Goal: Task Accomplishment & Management: Manage account settings

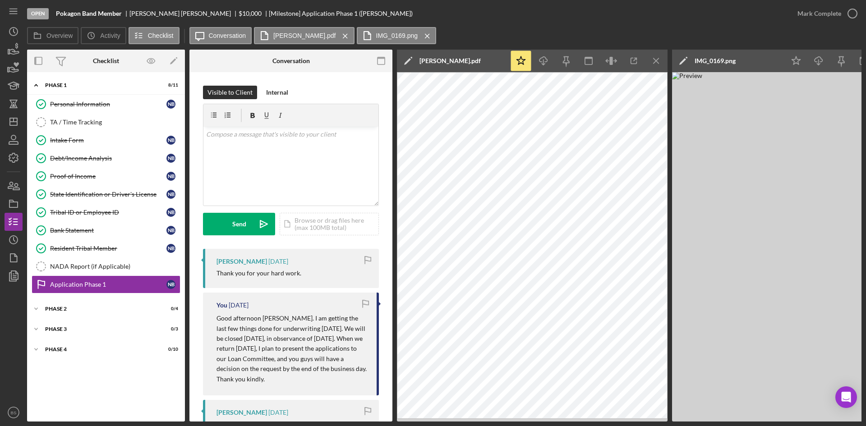
scroll to position [1398, 0]
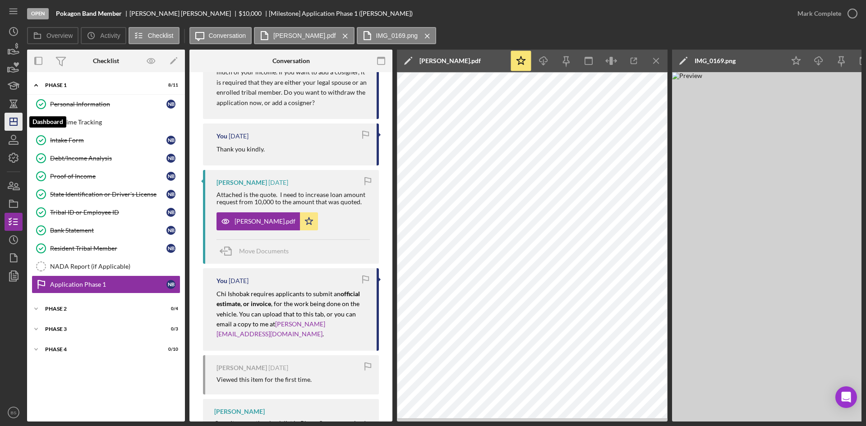
click at [13, 123] on icon "Icon/Dashboard" at bounding box center [13, 121] width 23 height 23
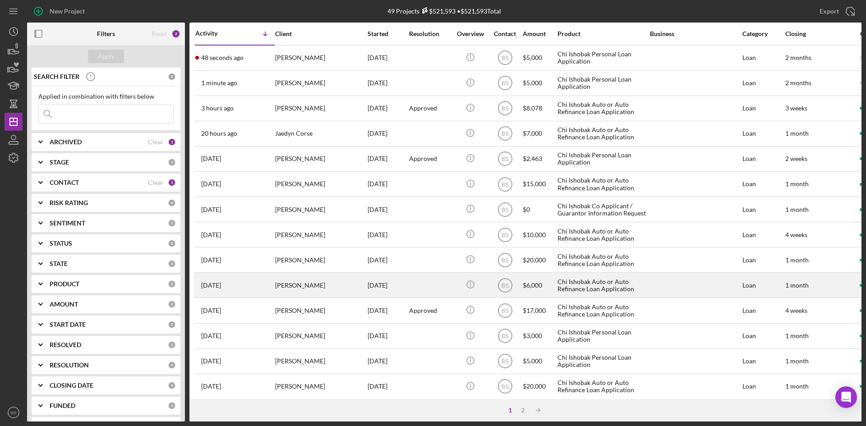
scroll to position [271, 0]
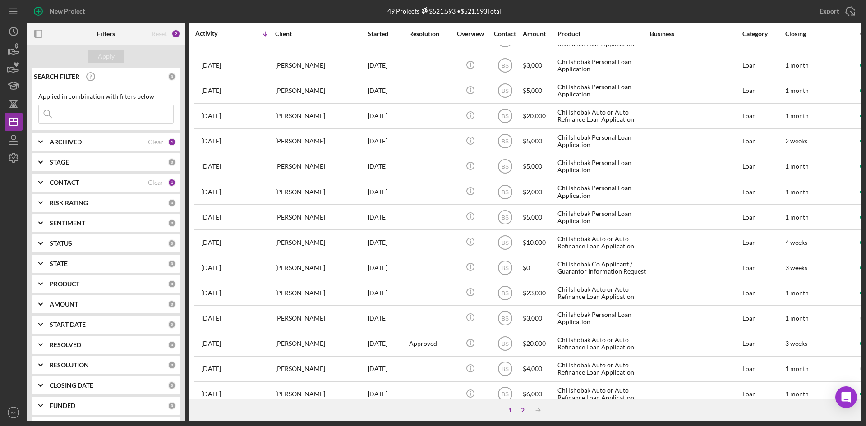
click at [523, 413] on div "2" at bounding box center [522, 410] width 13 height 7
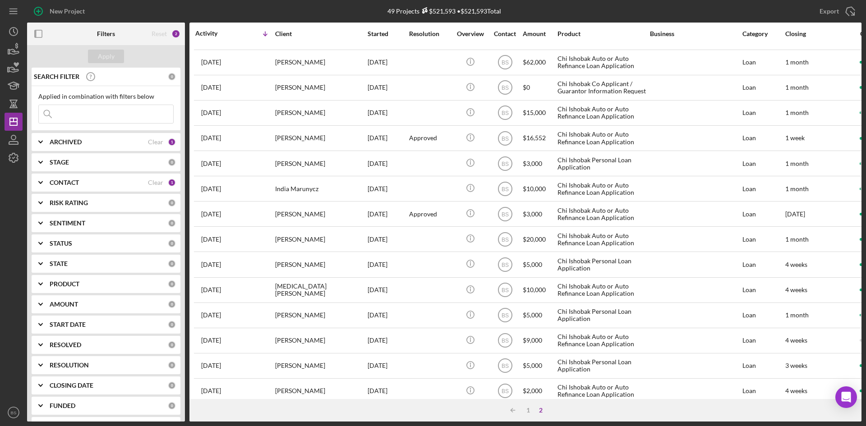
scroll to position [0, 0]
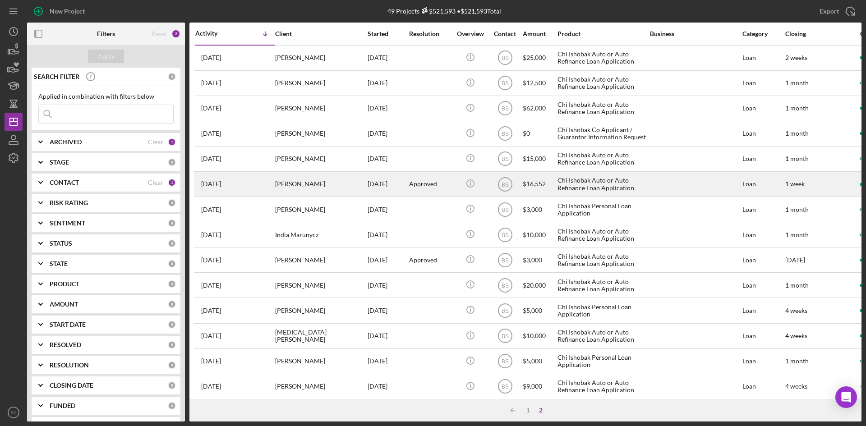
click at [307, 189] on div "[PERSON_NAME]" at bounding box center [320, 184] width 90 height 24
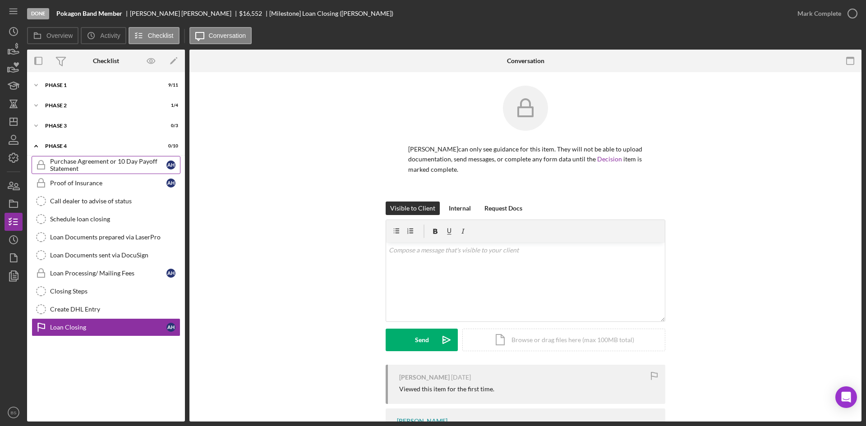
click at [105, 168] on div "Purchase Agreement or 10 Day Payoff Statement" at bounding box center [108, 165] width 116 height 14
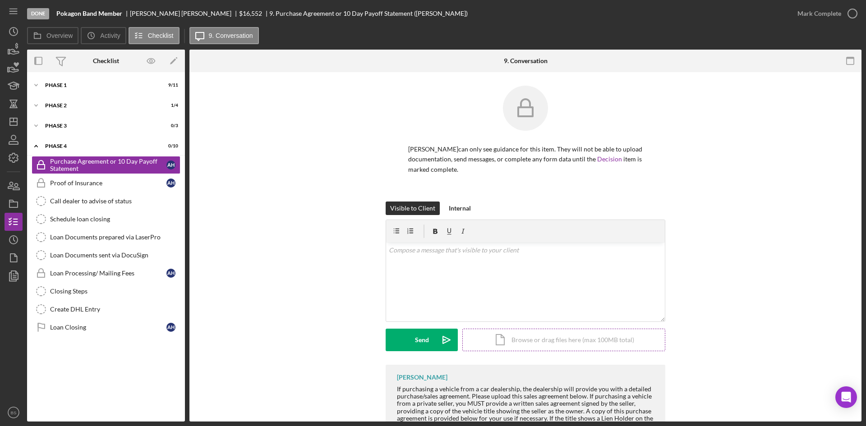
click at [497, 340] on div "Icon/Document Browse or drag files here (max 100MB total) Tap to choose files o…" at bounding box center [563, 340] width 203 height 23
click at [420, 334] on div "Upload" at bounding box center [422, 340] width 20 height 23
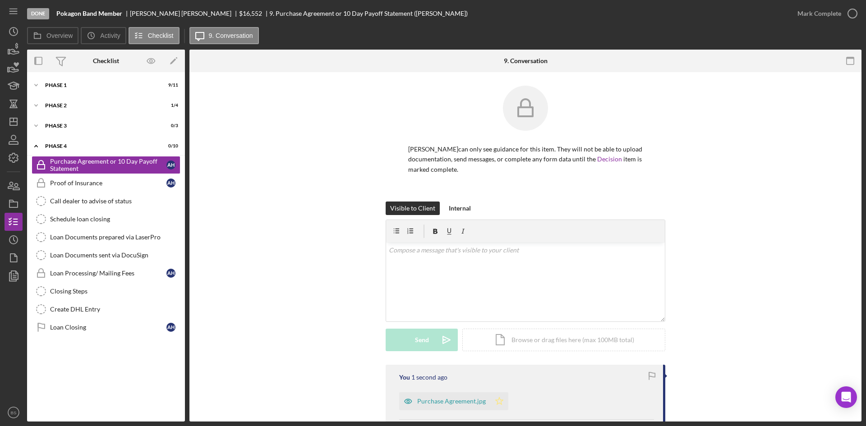
click at [497, 400] on icon "Icon/Star" at bounding box center [499, 401] width 18 height 18
click at [837, 16] on div "Mark Complete" at bounding box center [819, 14] width 44 height 18
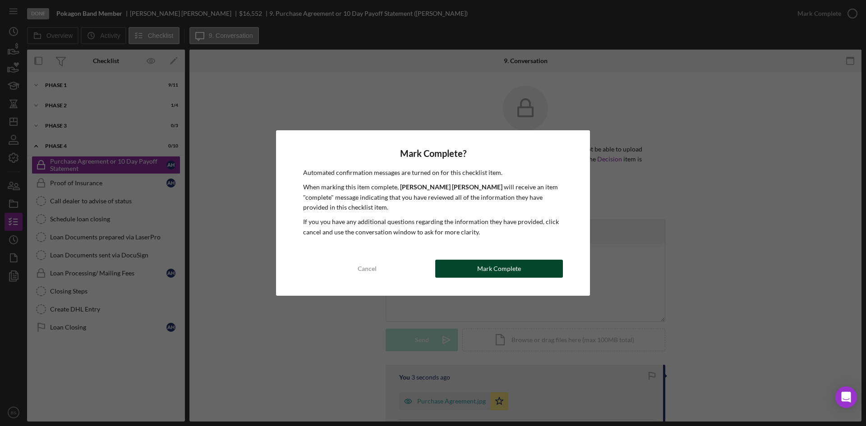
click at [533, 271] on button "Mark Complete" at bounding box center [499, 269] width 128 height 18
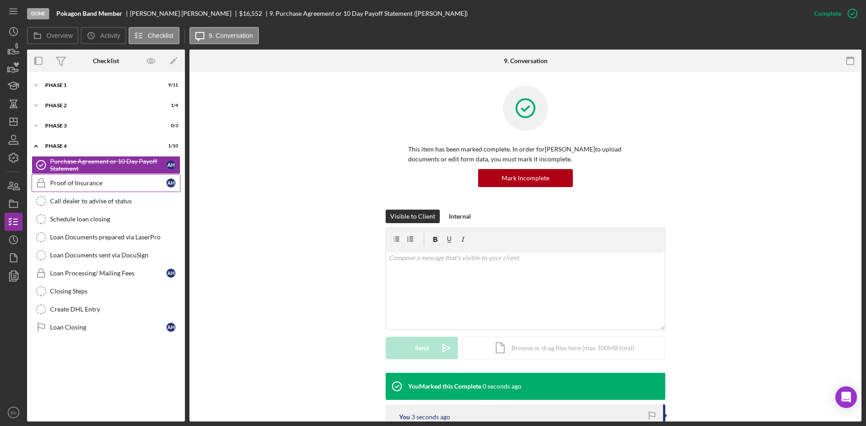
click at [120, 186] on div "Proof of Insurance" at bounding box center [108, 182] width 116 height 7
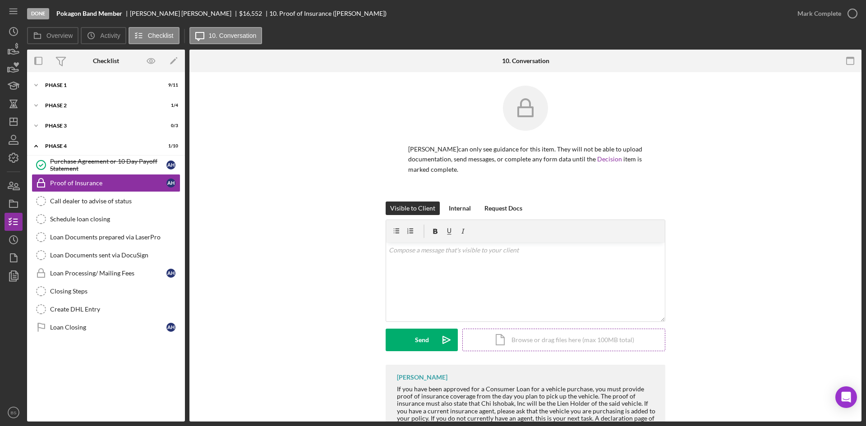
click at [523, 345] on div "Icon/Document Browse or drag files here (max 100MB total) Tap to choose files o…" at bounding box center [563, 340] width 203 height 23
click at [423, 343] on div "Upload" at bounding box center [422, 340] width 20 height 23
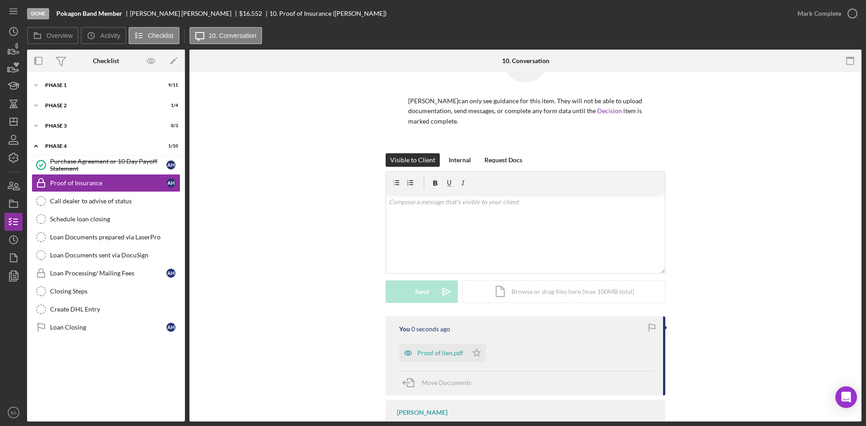
scroll to position [90, 0]
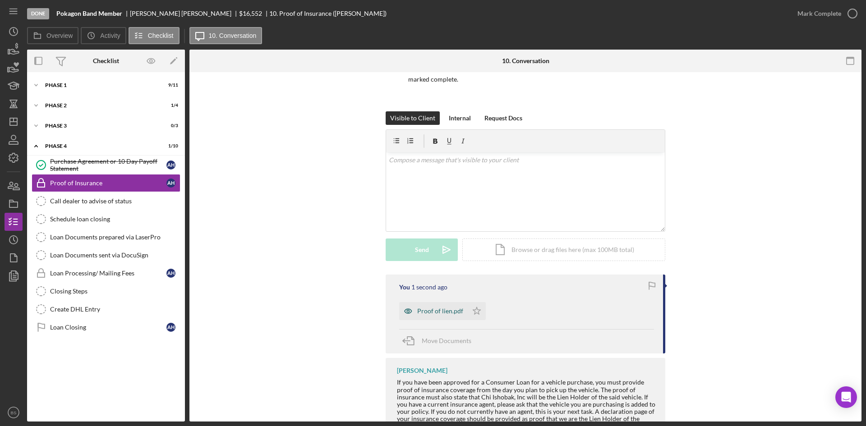
click at [443, 309] on div "Proof of lien.pdf" at bounding box center [440, 311] width 46 height 7
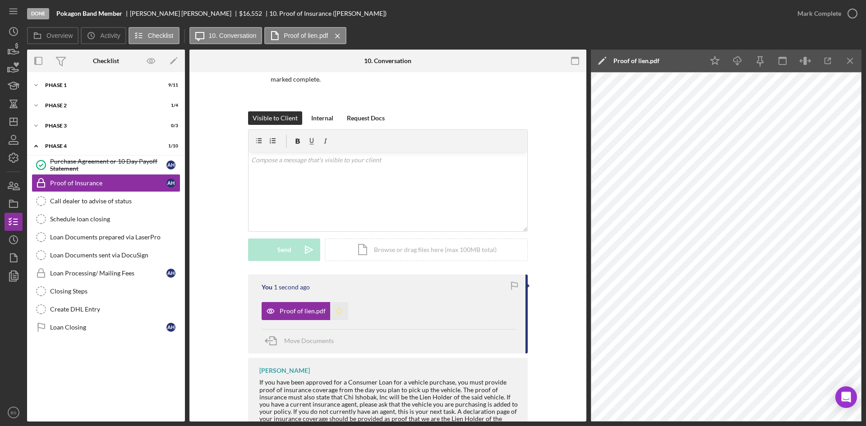
click at [338, 310] on polygon "button" at bounding box center [340, 310] width 8 height 7
click at [814, 9] on div "Mark Complete" at bounding box center [819, 14] width 44 height 18
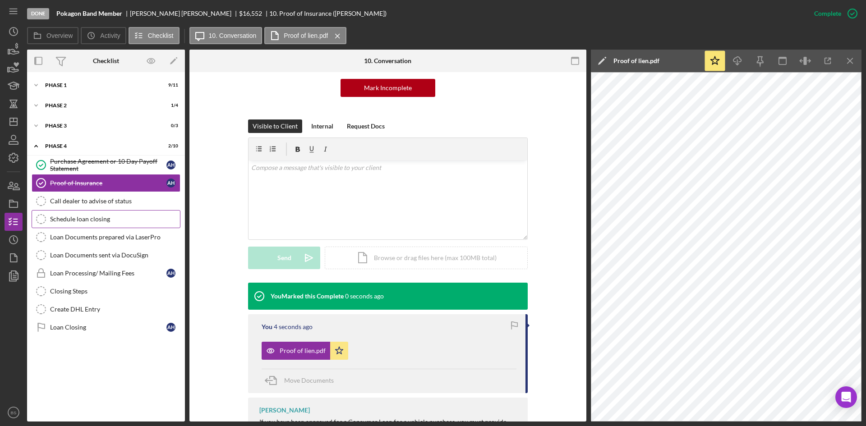
click at [97, 212] on link "Schedule loan closing Schedule loan closing" at bounding box center [106, 219] width 149 height 18
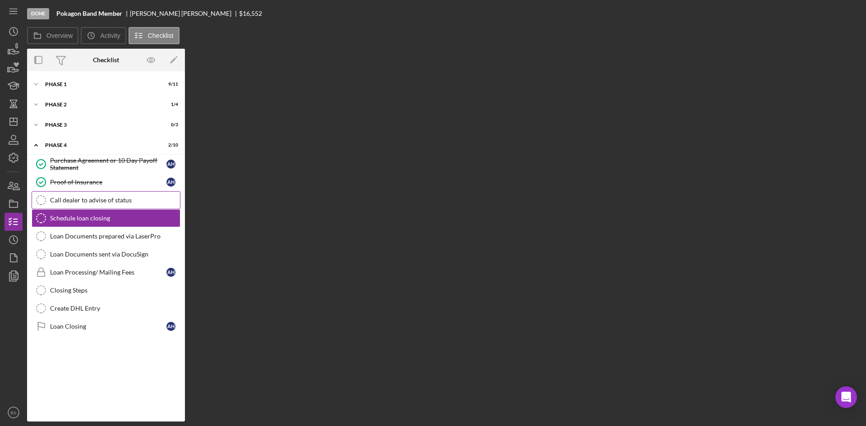
click at [100, 200] on div "Call dealer to advise of status" at bounding box center [115, 200] width 130 height 7
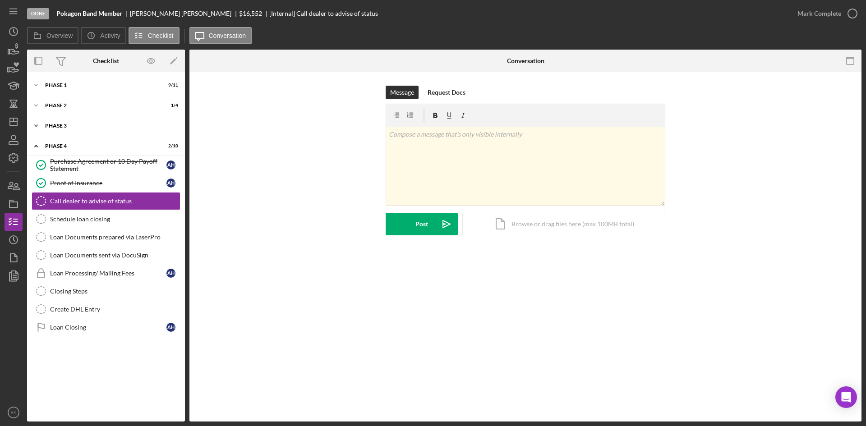
click at [110, 129] on div "Icon/Expander Phase 3 0 / 3" at bounding box center [106, 126] width 158 height 18
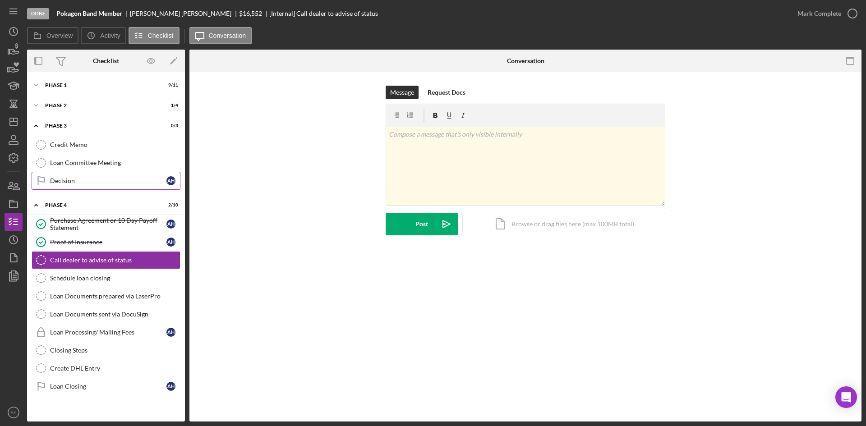
click at [93, 179] on div "Decision" at bounding box center [108, 180] width 116 height 7
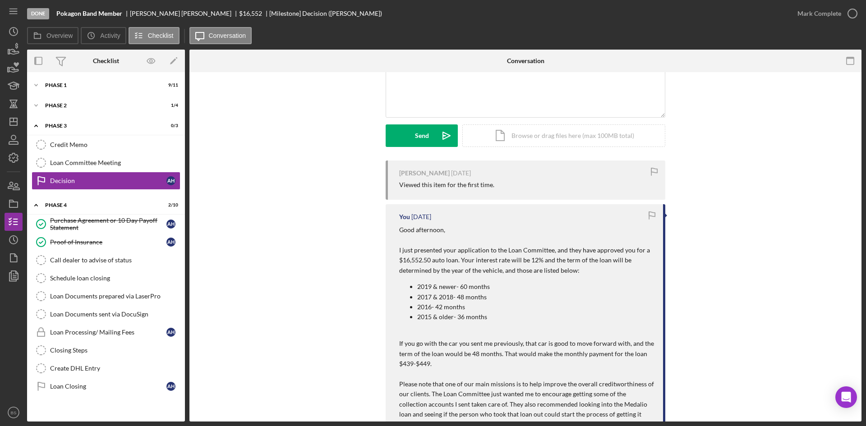
scroll to position [90, 0]
click at [115, 80] on div "Icon/Expander Phase 1 9 / 11" at bounding box center [106, 85] width 158 height 18
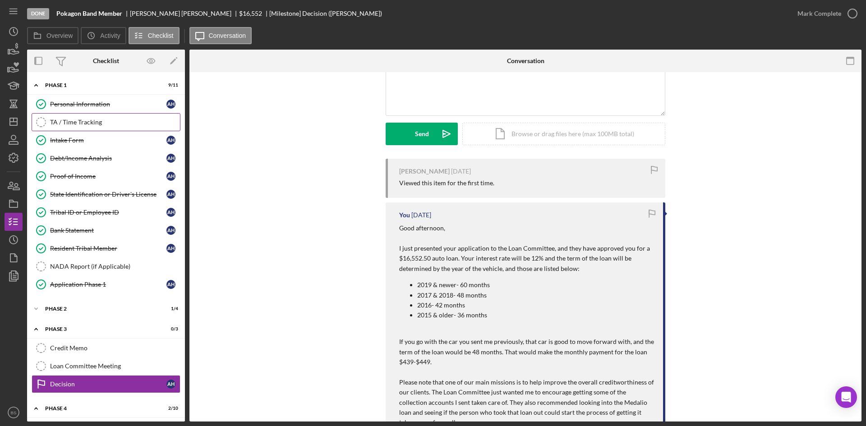
drag, startPoint x: 108, startPoint y: 105, endPoint x: 138, endPoint y: 113, distance: 31.7
click at [108, 105] on div "Personal Information" at bounding box center [108, 104] width 116 height 7
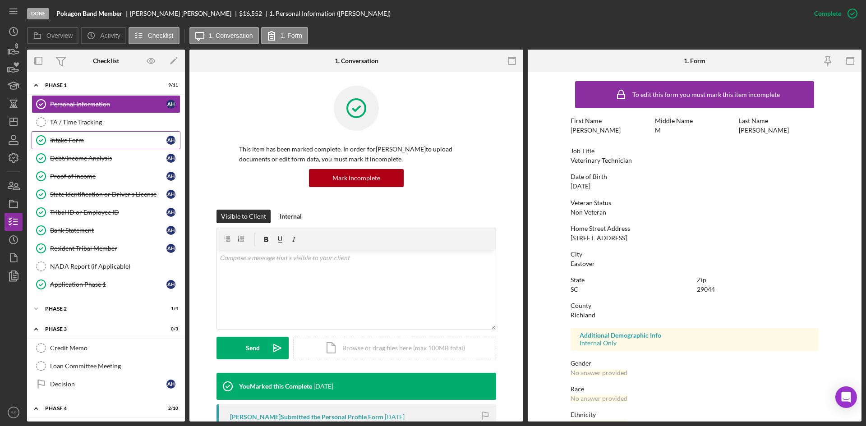
click at [102, 140] on div "Intake Form" at bounding box center [108, 140] width 116 height 7
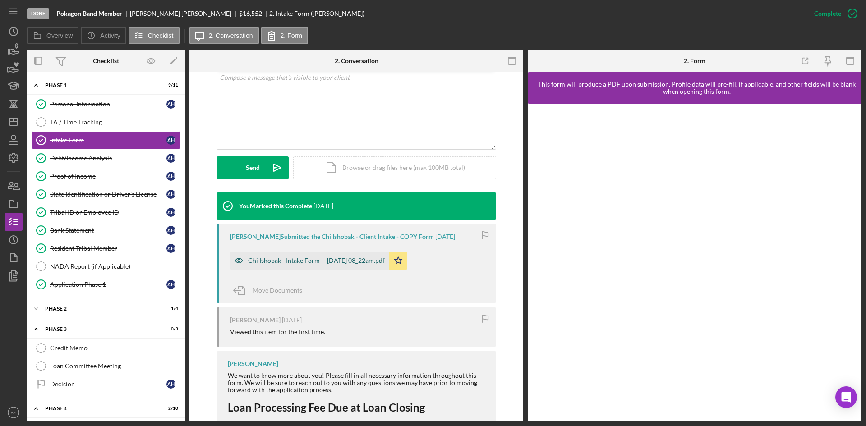
click at [368, 255] on div "Chi Ishobak - Intake Form -- [DATE] 08_22am.pdf" at bounding box center [309, 261] width 159 height 18
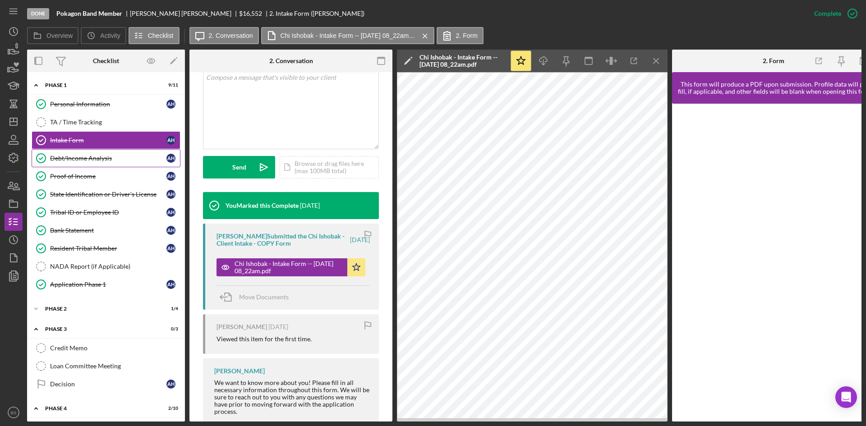
click at [145, 162] on link "Debt/Income Analysis Debt/Income Analysis A H" at bounding box center [106, 158] width 149 height 18
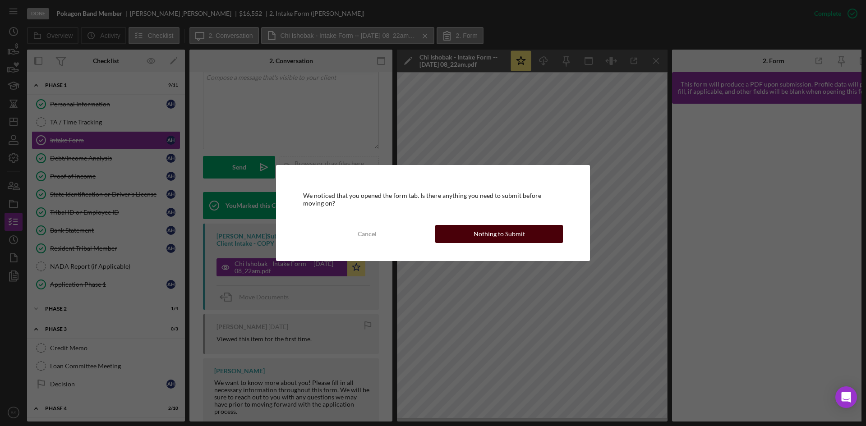
click at [454, 229] on button "Nothing to Submit" at bounding box center [499, 234] width 128 height 18
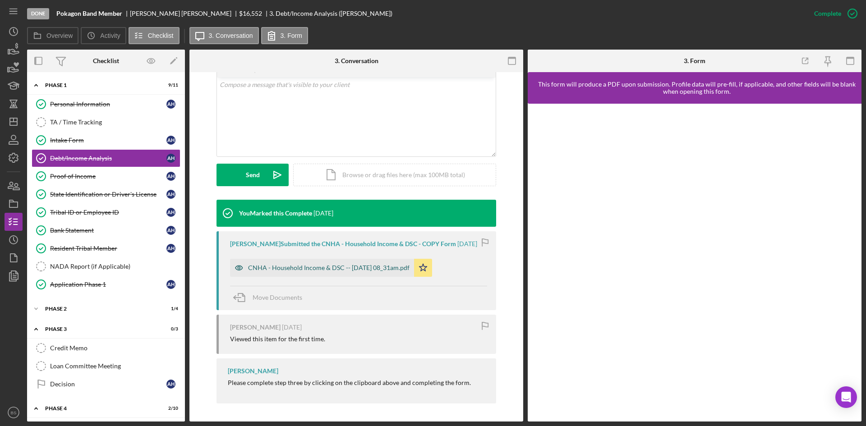
click at [378, 269] on div "CNHA - Household Income & DSC -- [DATE] 08_31am.pdf" at bounding box center [328, 267] width 161 height 7
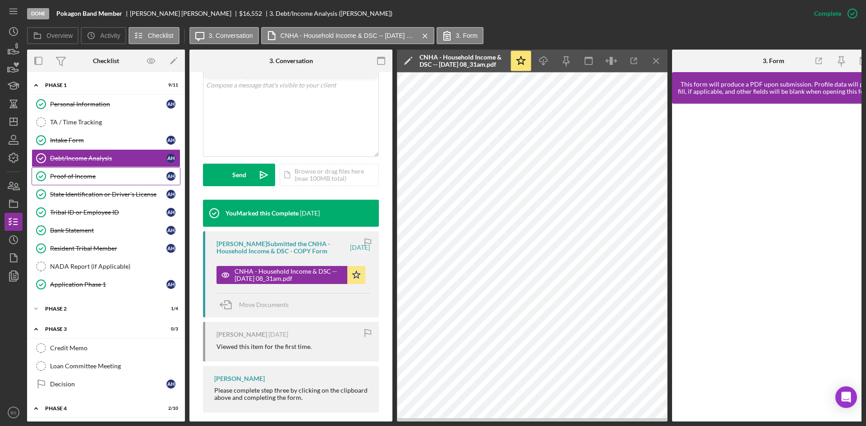
click at [147, 169] on link "Proof of Income Proof of Income A H" at bounding box center [106, 176] width 149 height 18
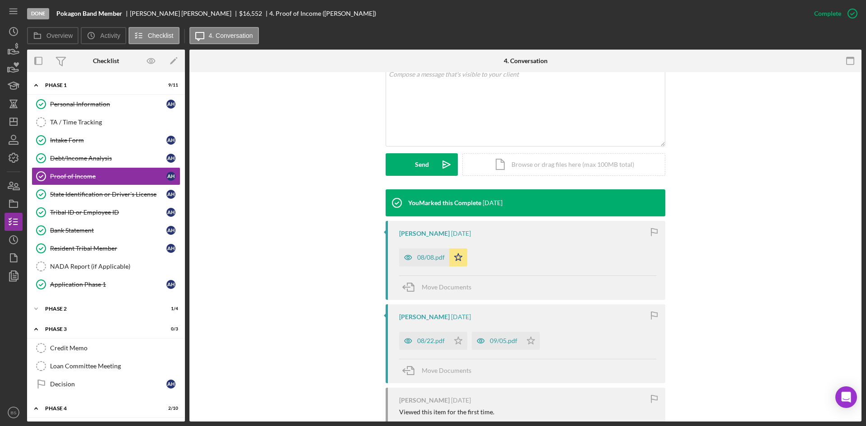
scroll to position [225, 0]
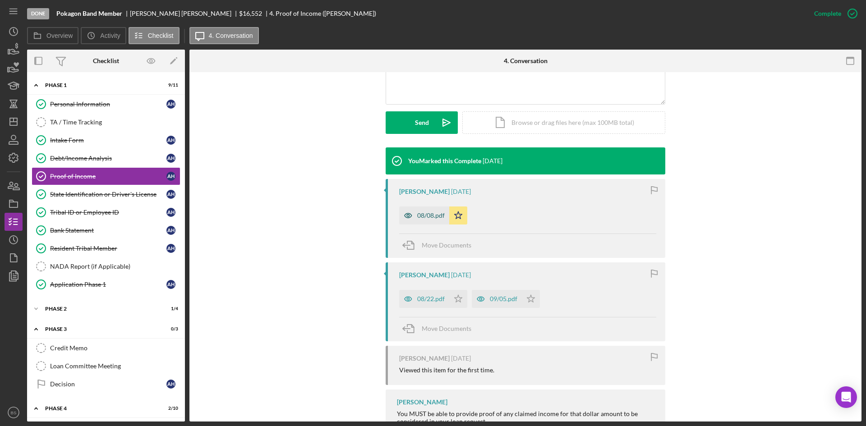
click at [434, 213] on div "08/08.pdf" at bounding box center [431, 215] width 28 height 7
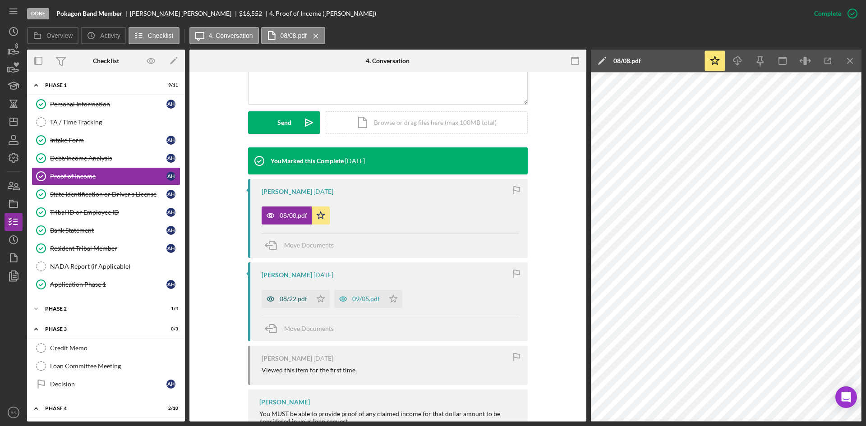
click at [296, 295] on div "08/22.pdf" at bounding box center [287, 299] width 50 height 18
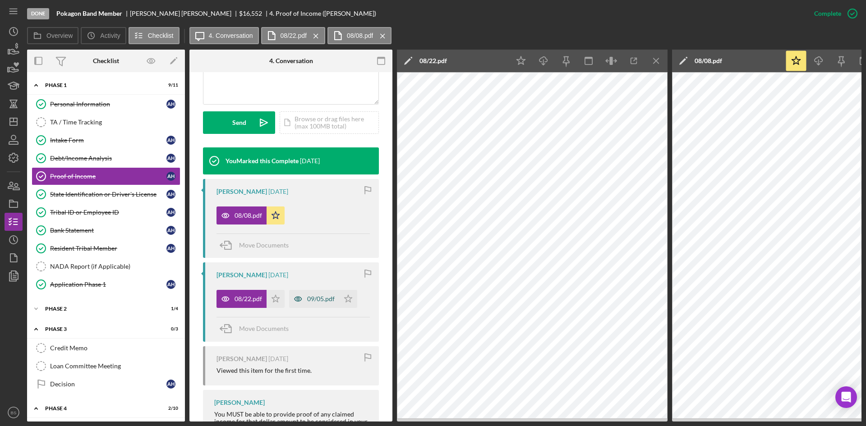
click at [327, 297] on div "09/05.pdf" at bounding box center [321, 298] width 28 height 7
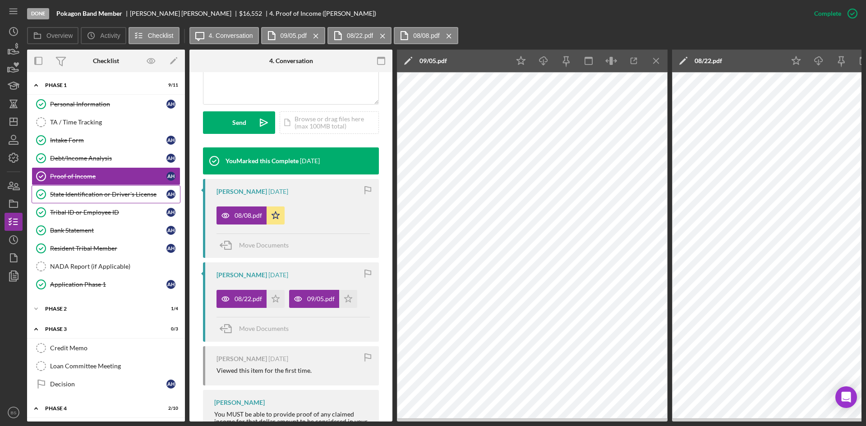
click at [105, 192] on div "State Identification or Driver's License" at bounding box center [108, 194] width 116 height 7
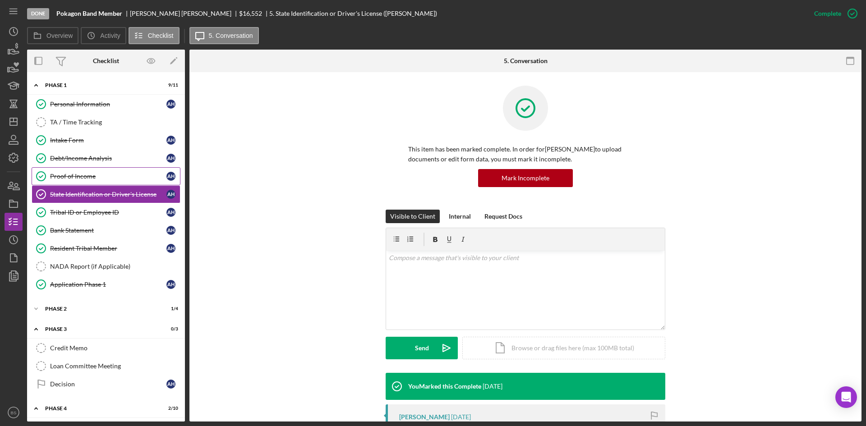
click at [108, 177] on div "Proof of Income" at bounding box center [108, 176] width 116 height 7
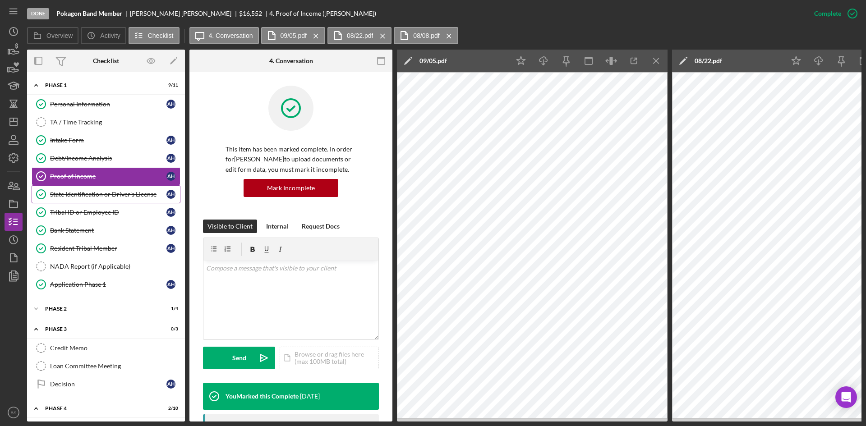
click at [118, 198] on div "State Identification or Driver's License" at bounding box center [108, 194] width 116 height 7
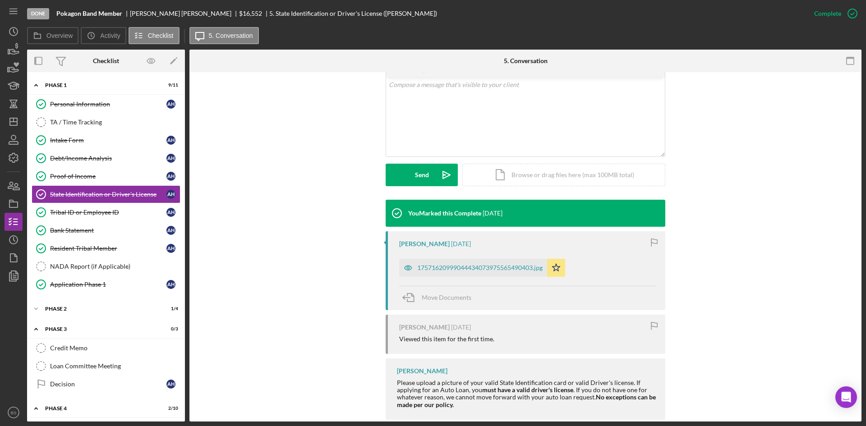
scroll to position [180, 0]
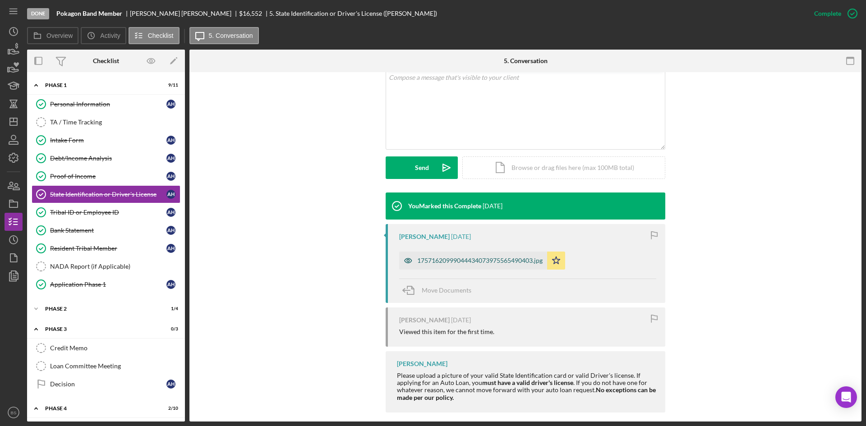
click at [453, 259] on div "17571620999044434073975565490403.jpg" at bounding box center [479, 260] width 125 height 7
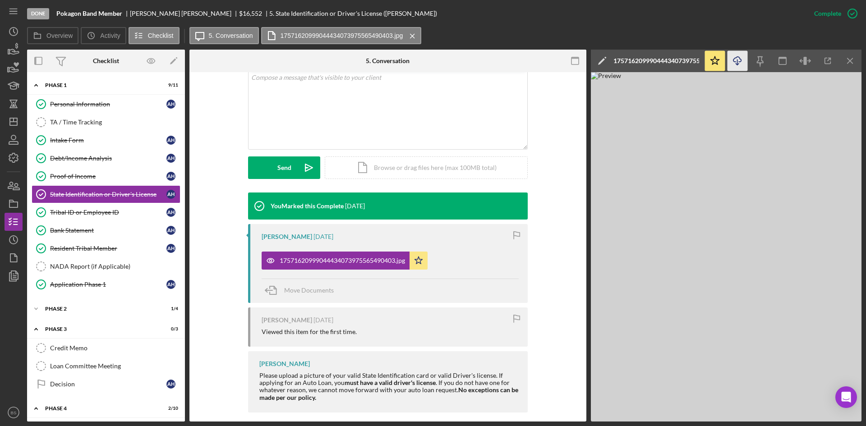
click at [736, 56] on icon "Icon/Download" at bounding box center [737, 61] width 20 height 20
drag, startPoint x: 83, startPoint y: 211, endPoint x: 224, endPoint y: 221, distance: 141.9
click at [83, 211] on div "Tribal ID or Employee ID" at bounding box center [108, 212] width 116 height 7
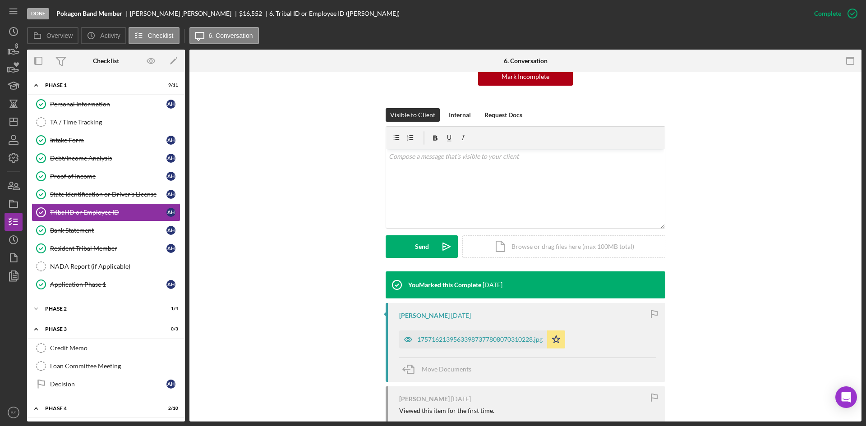
scroll to position [218, 0]
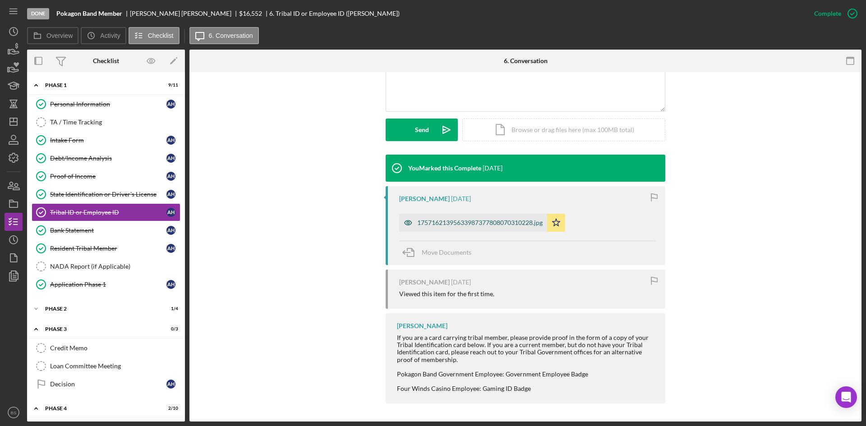
click at [429, 223] on div "17571621395633987377808070310228.jpg" at bounding box center [479, 222] width 125 height 7
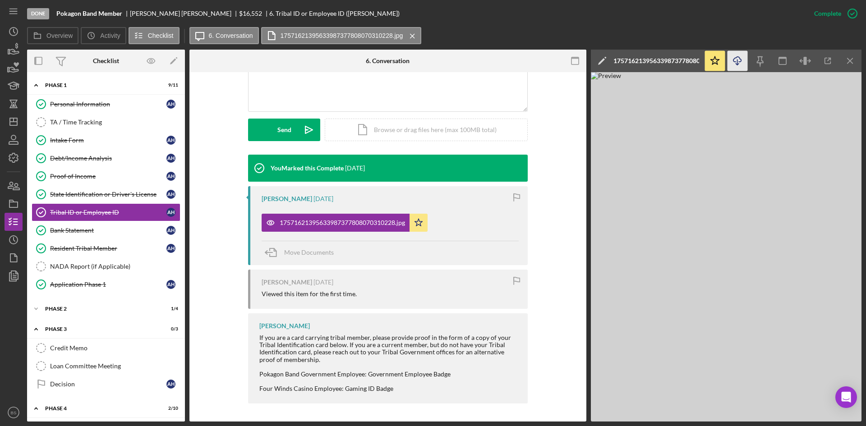
click at [741, 61] on icon "button" at bounding box center [737, 59] width 8 height 5
drag, startPoint x: 90, startPoint y: 232, endPoint x: 297, endPoint y: 252, distance: 207.5
click at [90, 232] on div "Bank Statement" at bounding box center [108, 230] width 116 height 7
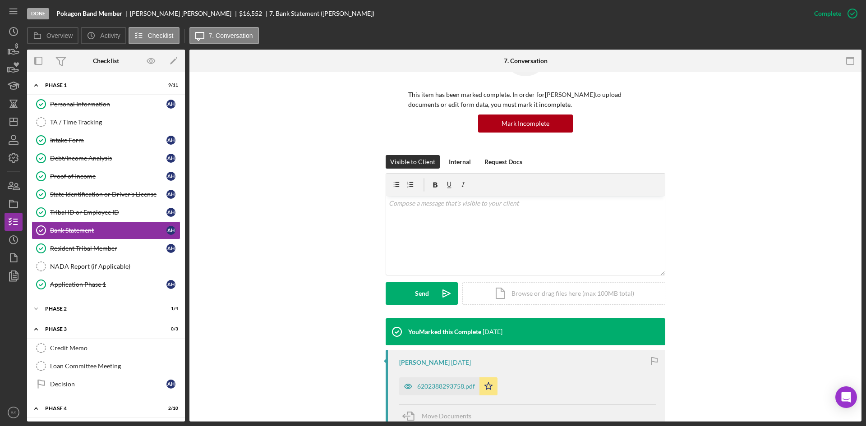
scroll to position [175, 0]
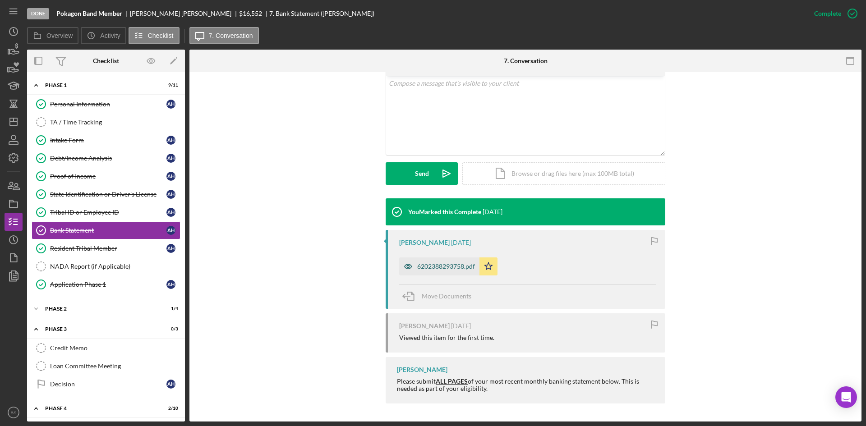
click at [458, 268] on div "6202388293758.pdf" at bounding box center [446, 266] width 58 height 7
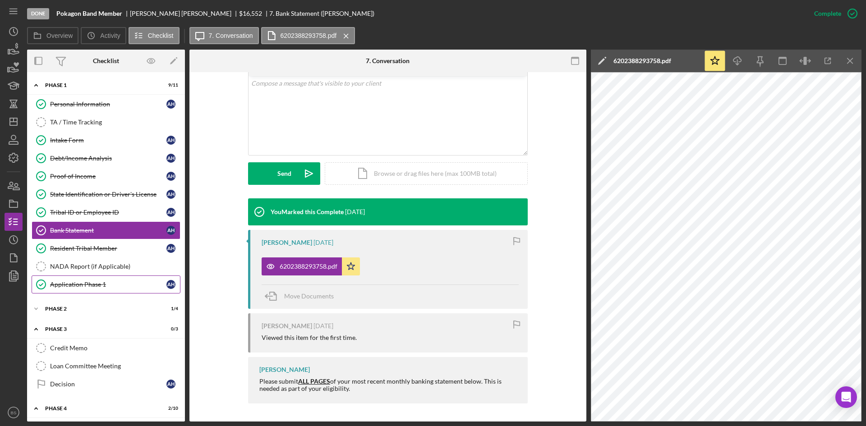
click at [129, 284] on div "Application Phase 1" at bounding box center [108, 284] width 116 height 7
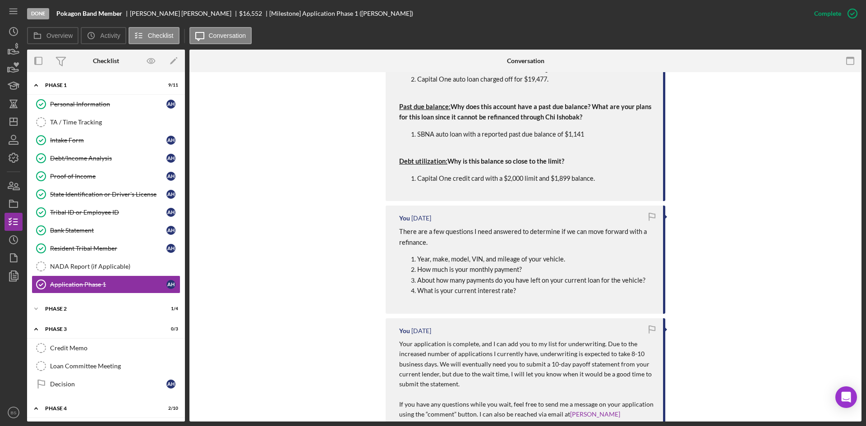
scroll to position [812, 0]
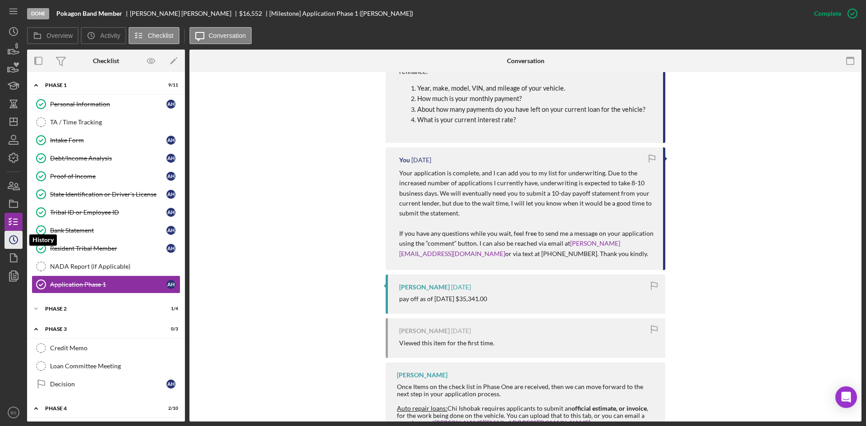
click at [6, 240] on icon "Icon/History" at bounding box center [13, 240] width 23 height 23
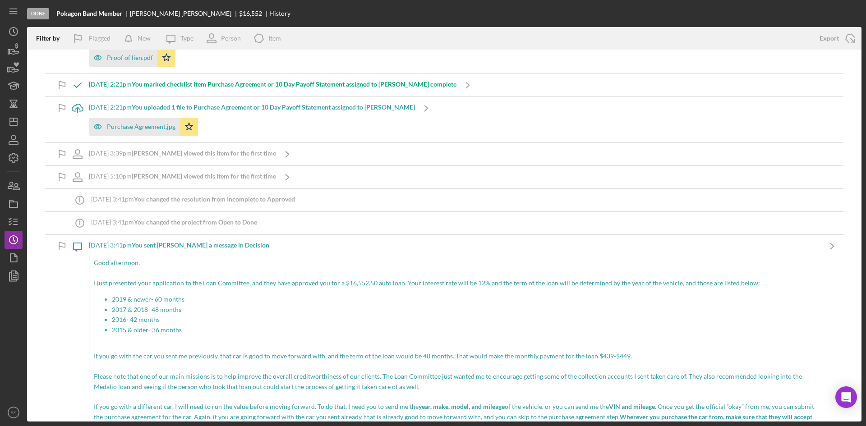
scroll to position [45, 0]
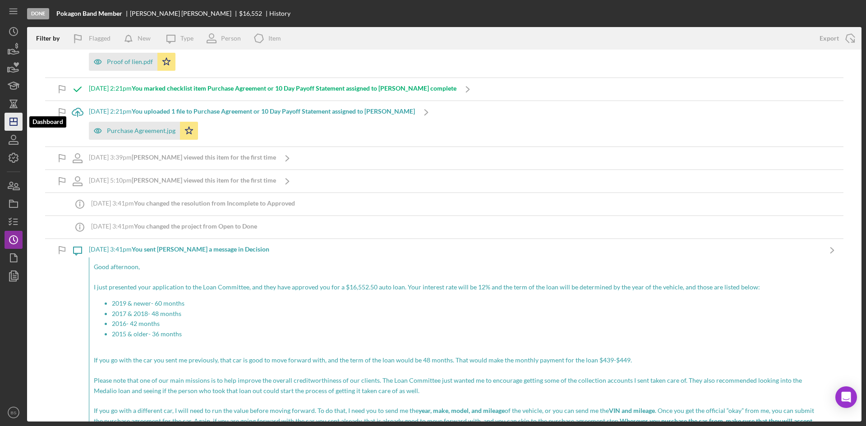
click at [6, 120] on icon "Icon/Dashboard" at bounding box center [13, 121] width 23 height 23
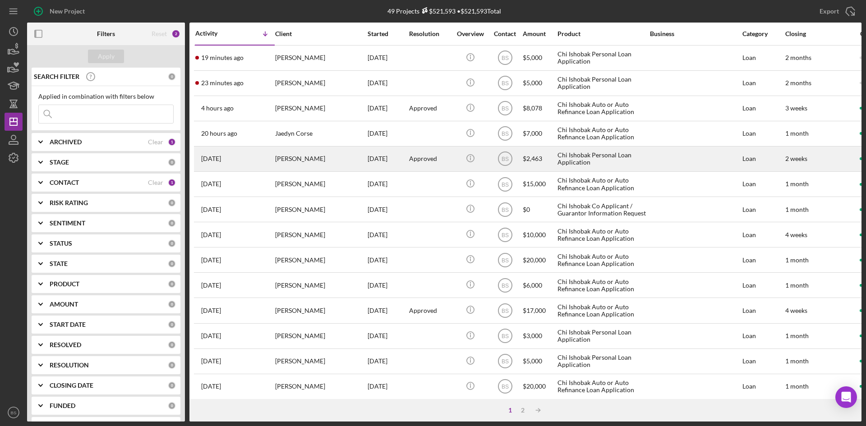
click at [254, 164] on div "[DATE] [PERSON_NAME]" at bounding box center [234, 159] width 79 height 24
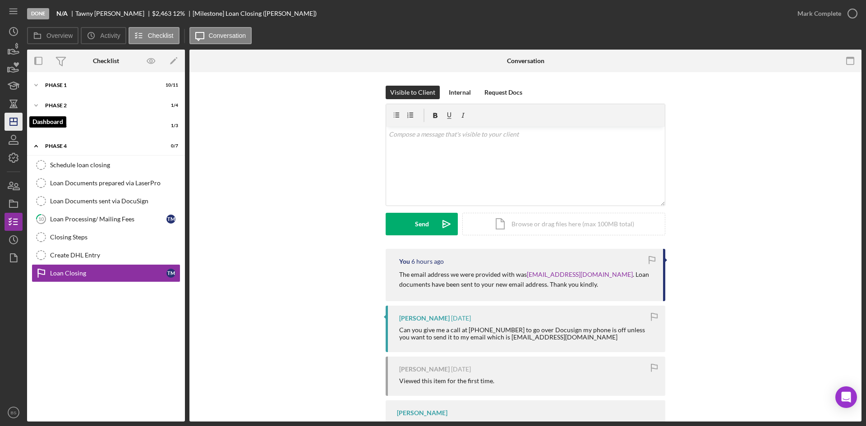
click at [13, 114] on icon "Icon/Dashboard" at bounding box center [13, 121] width 23 height 23
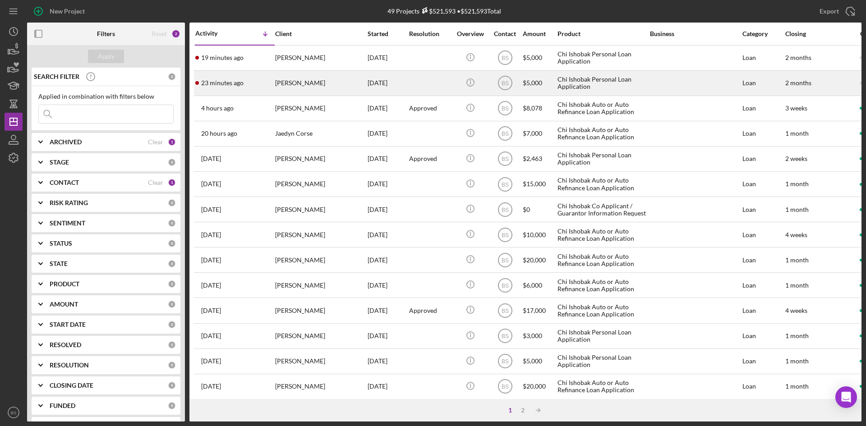
click at [236, 78] on div "23 minutes ago [PERSON_NAME]" at bounding box center [234, 83] width 79 height 24
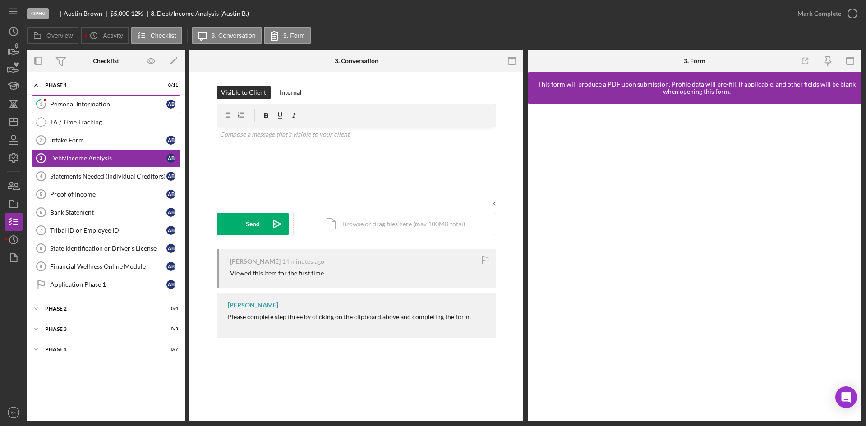
click at [117, 96] on link "1 Personal Information A B" at bounding box center [106, 104] width 149 height 18
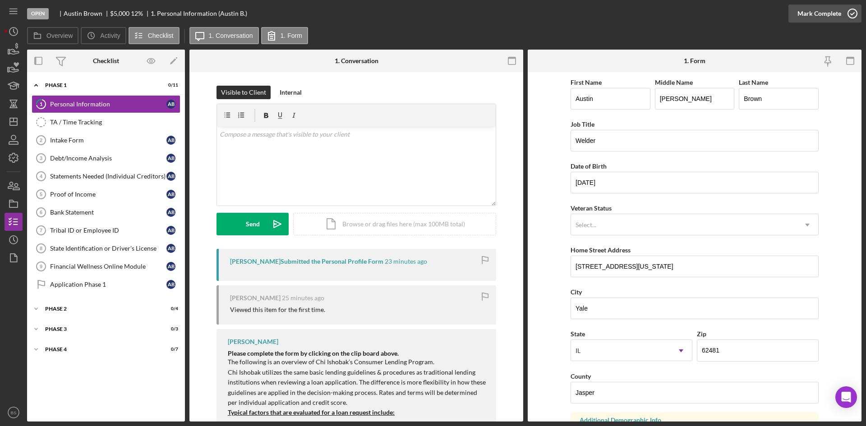
click at [828, 13] on div "Mark Complete" at bounding box center [819, 14] width 44 height 18
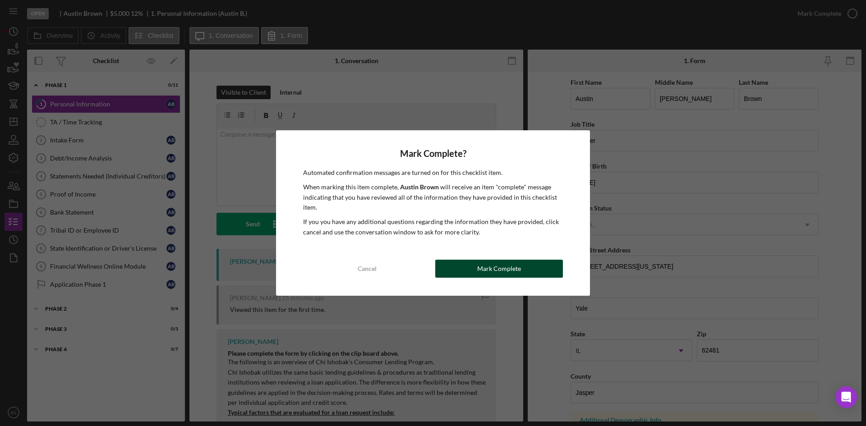
click at [497, 261] on div "Mark Complete" at bounding box center [499, 269] width 44 height 18
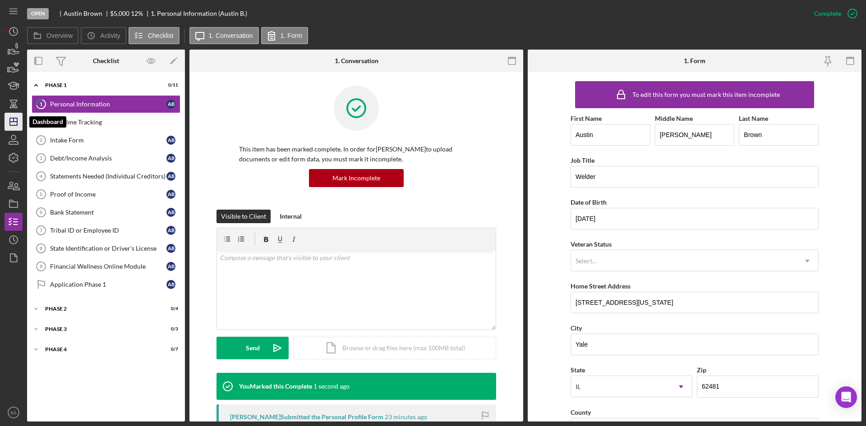
click at [10, 121] on polygon "button" at bounding box center [13, 121] width 7 height 7
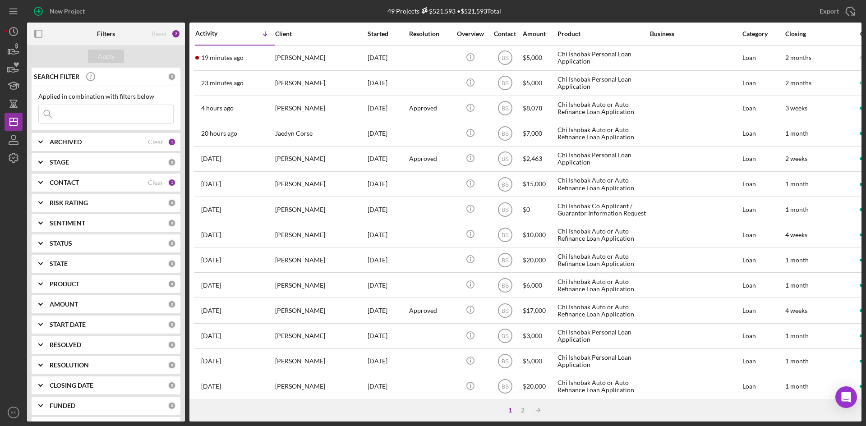
click at [289, 54] on div "[PERSON_NAME]" at bounding box center [320, 58] width 90 height 24
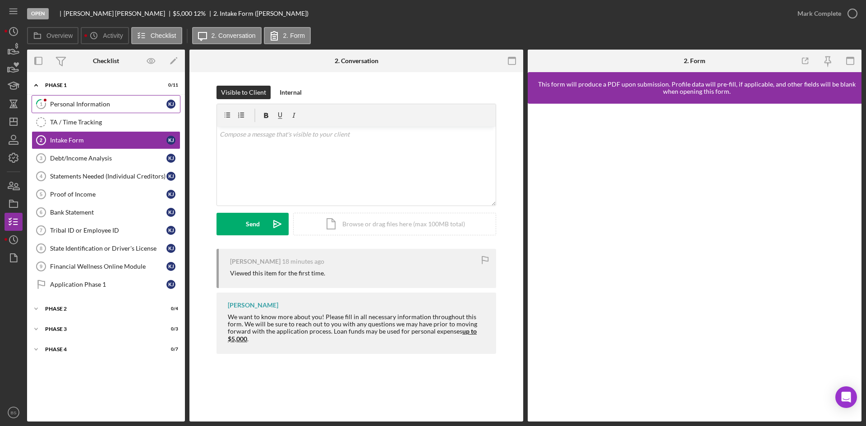
click at [81, 104] on div "Personal Information" at bounding box center [108, 104] width 116 height 7
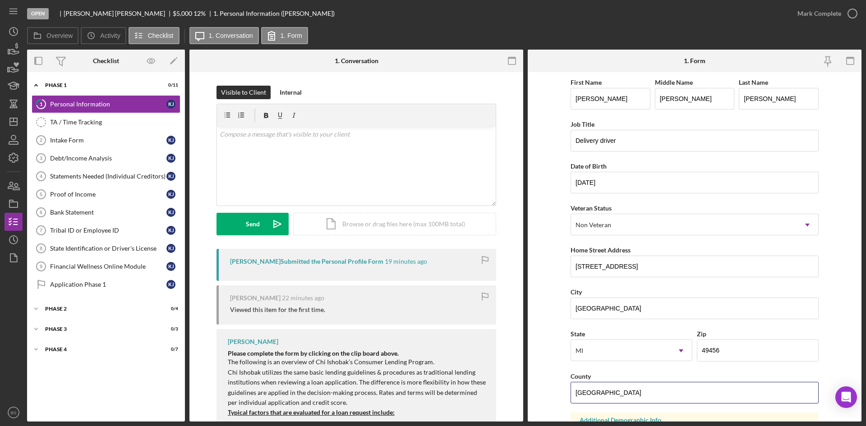
drag, startPoint x: 653, startPoint y: 389, endPoint x: 563, endPoint y: 386, distance: 90.2
click at [563, 386] on form "First Name [PERSON_NAME] Middle Name [PERSON_NAME] Last Name [PERSON_NAME] Job …" at bounding box center [695, 246] width 334 height 349
type input "[GEOGRAPHIC_DATA]"
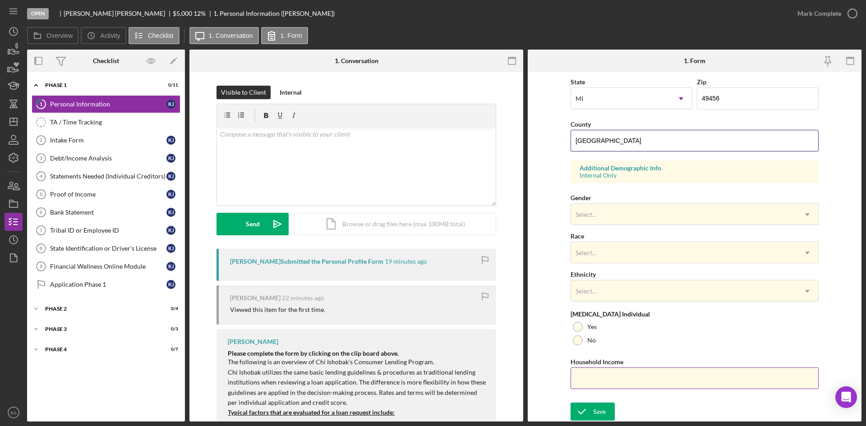
scroll to position [253, 0]
click at [598, 410] on div "Save" at bounding box center [599, 411] width 13 height 18
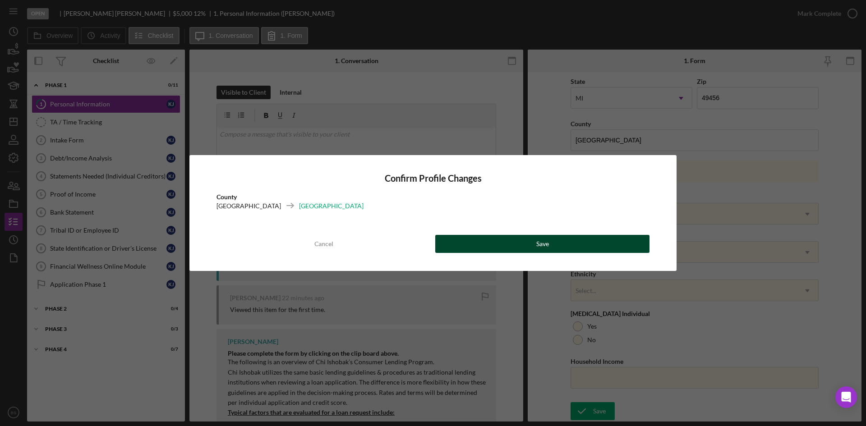
click at [562, 244] on button "Save" at bounding box center [542, 244] width 214 height 18
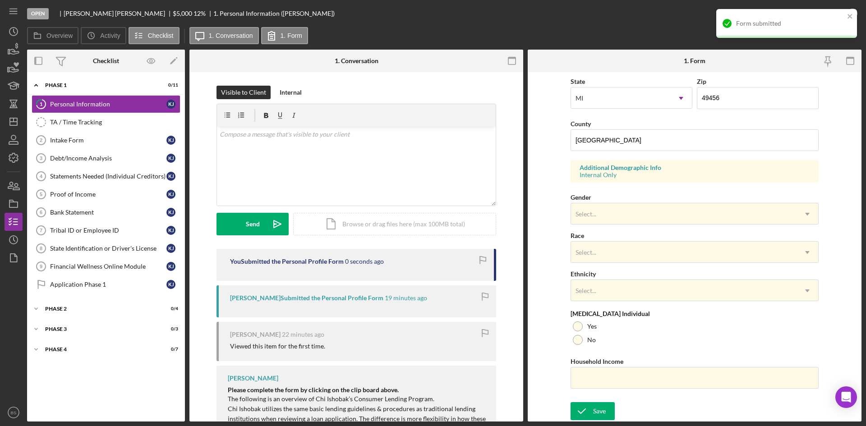
click at [801, 13] on div "Form submitted" at bounding box center [786, 23] width 141 height 29
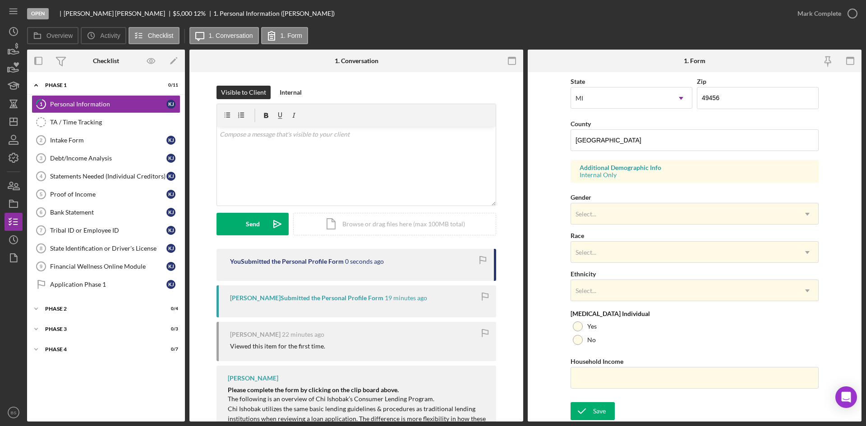
click at [810, 14] on div "Form submitted" at bounding box center [786, 27] width 144 height 40
click at [812, 14] on div "Mark Complete" at bounding box center [819, 14] width 44 height 18
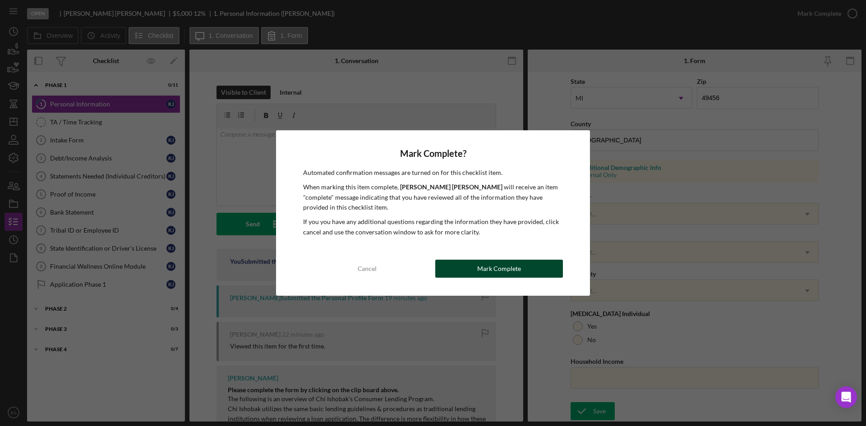
click at [557, 264] on button "Mark Complete" at bounding box center [499, 269] width 128 height 18
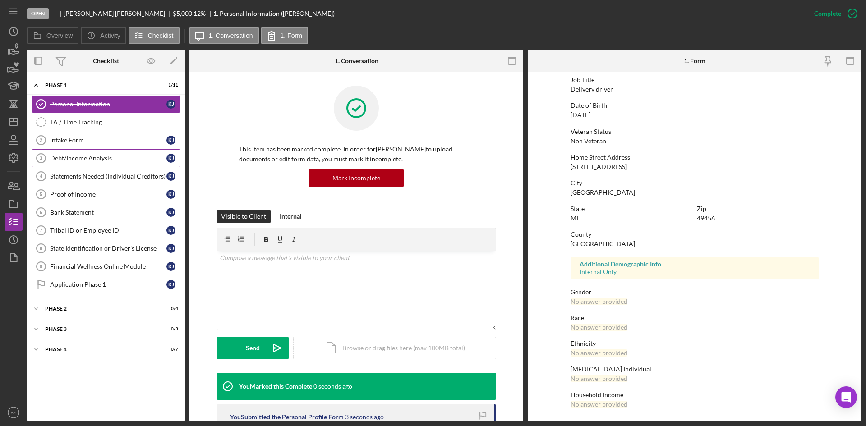
scroll to position [71, 0]
drag, startPoint x: 133, startPoint y: 147, endPoint x: 124, endPoint y: 147, distance: 8.6
click at [133, 147] on link "Intake Form 2 Intake Form K J" at bounding box center [106, 140] width 149 height 18
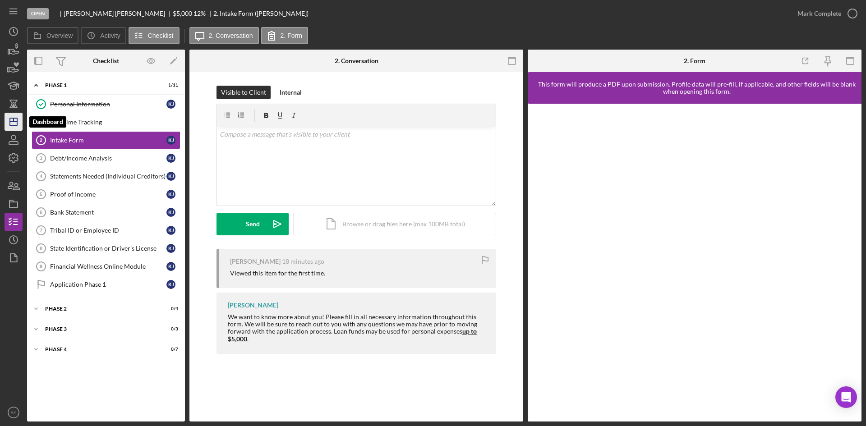
click at [18, 118] on icon "Icon/Dashboard" at bounding box center [13, 121] width 23 height 23
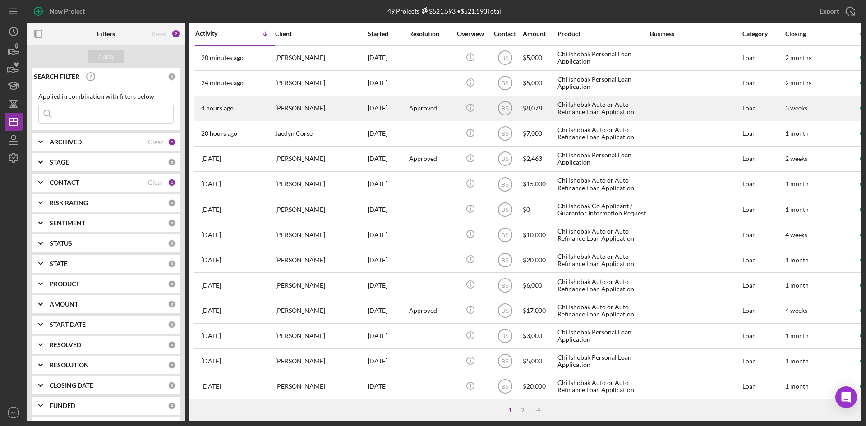
click at [290, 120] on div "[PERSON_NAME]" at bounding box center [320, 109] width 90 height 24
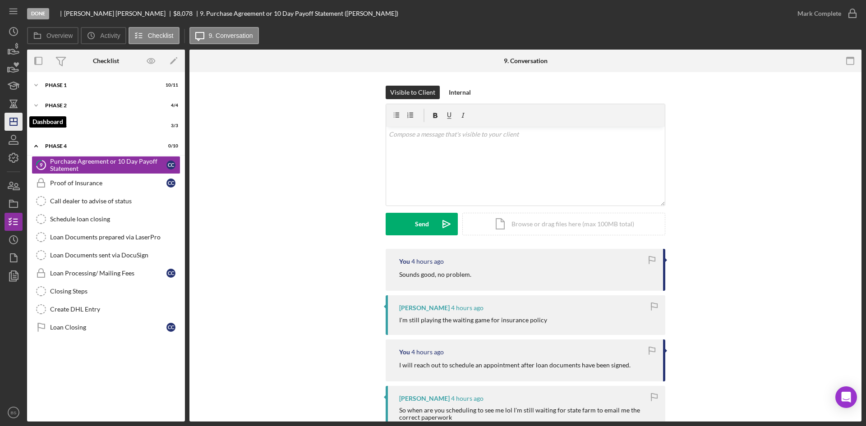
click at [12, 124] on icon "Icon/Dashboard" at bounding box center [13, 121] width 23 height 23
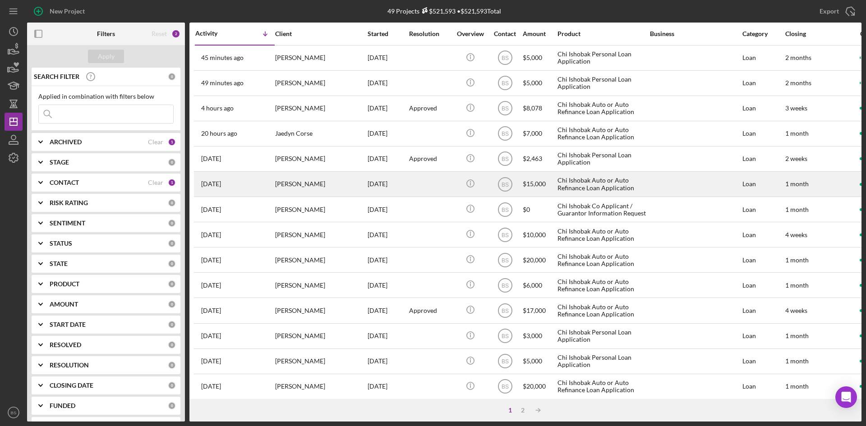
click at [257, 175] on div "[DATE] [PERSON_NAME]" at bounding box center [234, 184] width 79 height 24
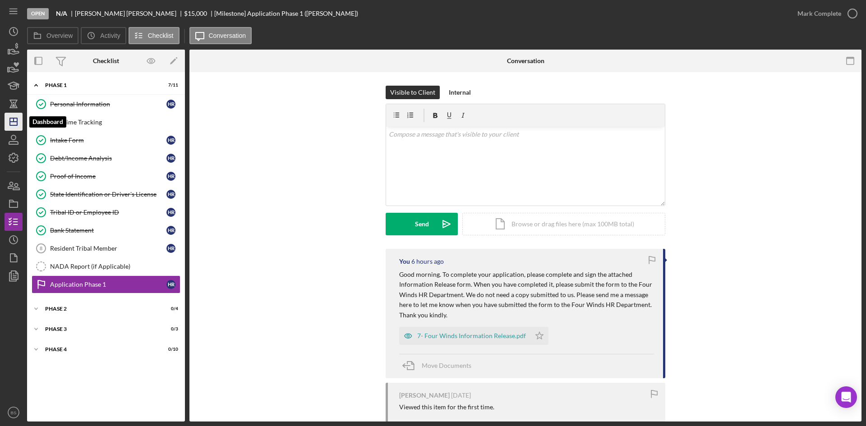
click at [19, 125] on icon "Icon/Dashboard" at bounding box center [13, 121] width 23 height 23
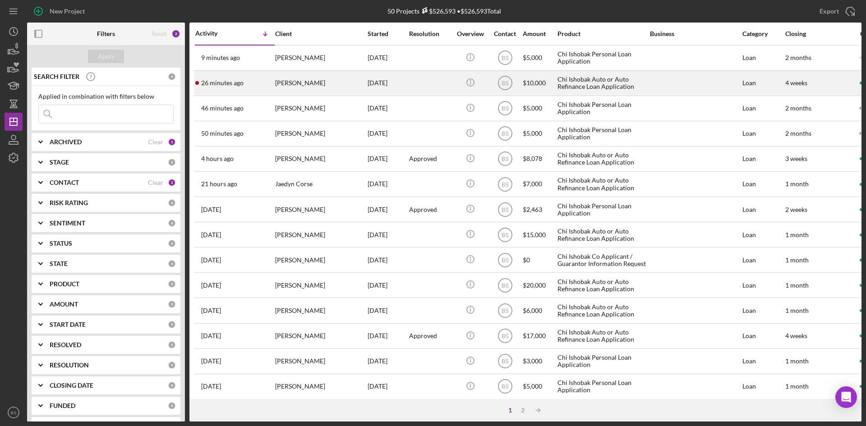
click at [222, 79] on time "26 minutes ago" at bounding box center [222, 82] width 42 height 7
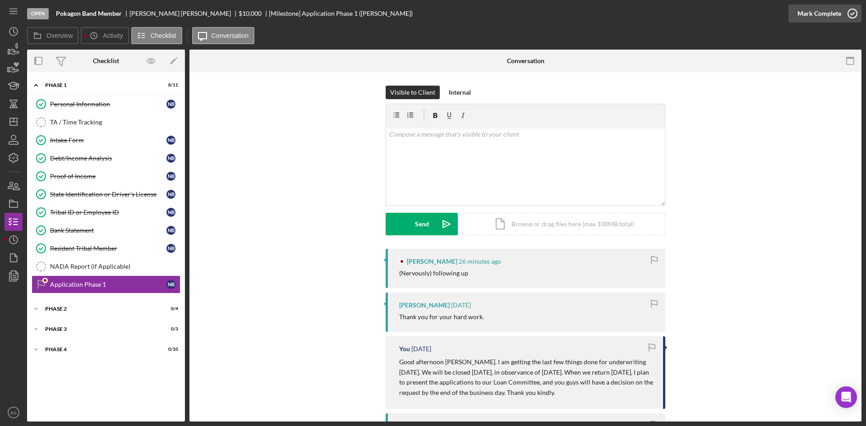
click at [818, 14] on div "Mark Complete" at bounding box center [819, 14] width 44 height 18
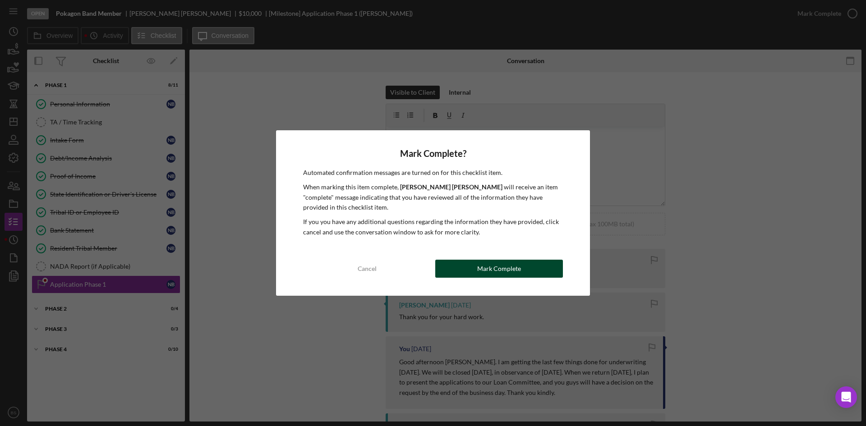
click at [493, 265] on div "Mark Complete" at bounding box center [499, 269] width 44 height 18
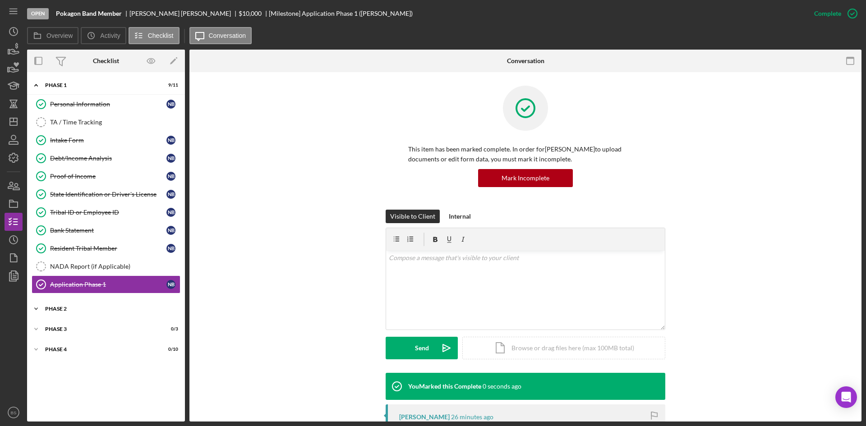
click at [116, 311] on div "Phase 2" at bounding box center [109, 308] width 129 height 5
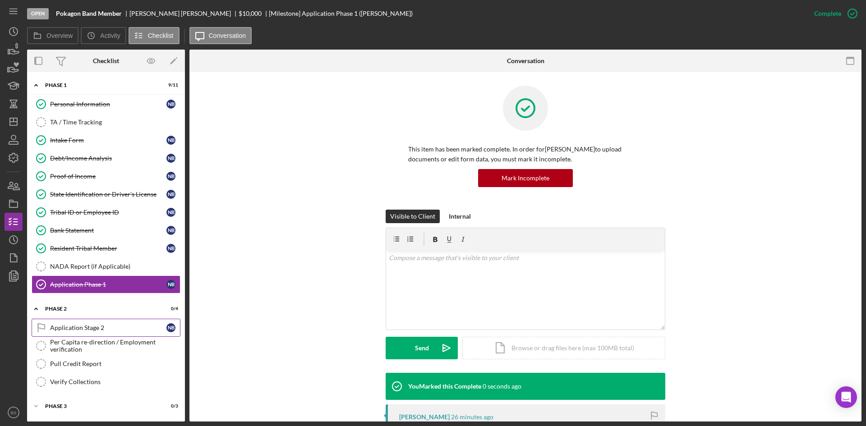
click at [114, 334] on link "Application Stage 2 Application Stage 2 N B" at bounding box center [106, 328] width 149 height 18
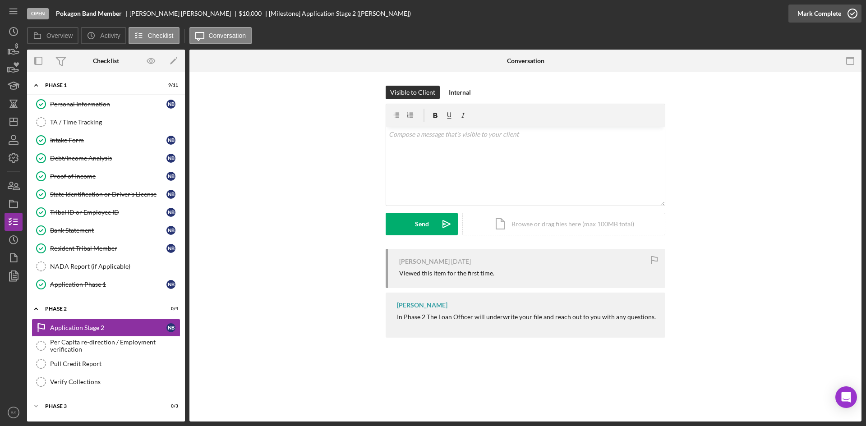
click at [809, 15] on div "Mark Complete" at bounding box center [819, 14] width 44 height 18
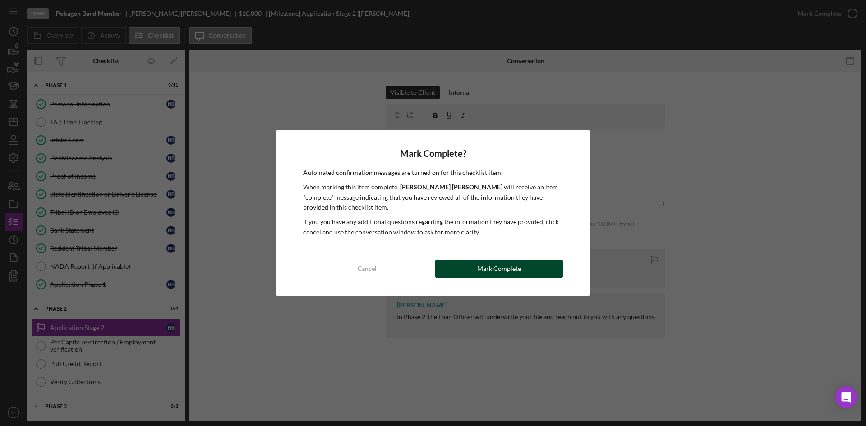
click at [495, 274] on div "Mark Complete" at bounding box center [499, 269] width 44 height 18
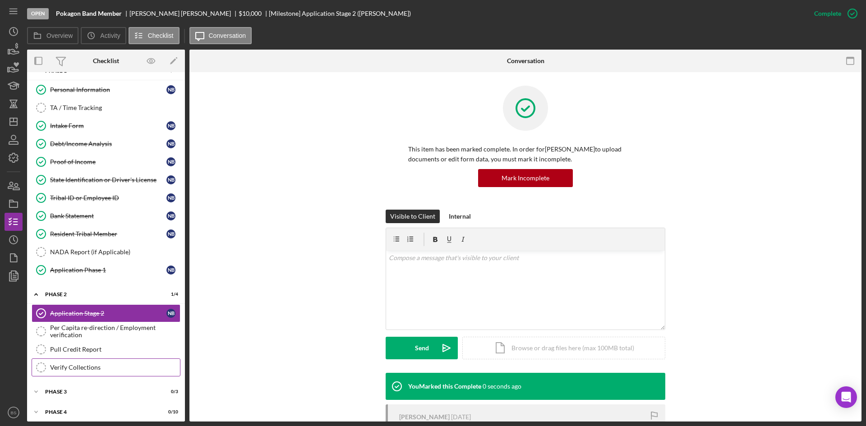
scroll to position [19, 0]
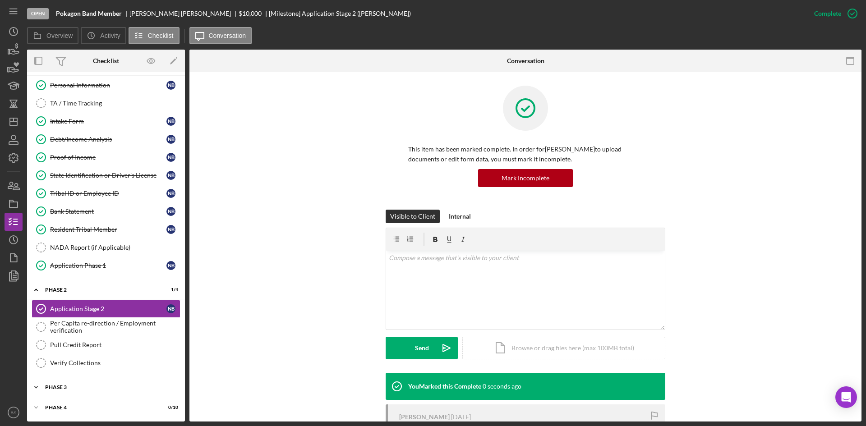
click at [86, 383] on div "Icon/Expander Phase 3 0 / 3" at bounding box center [106, 387] width 158 height 18
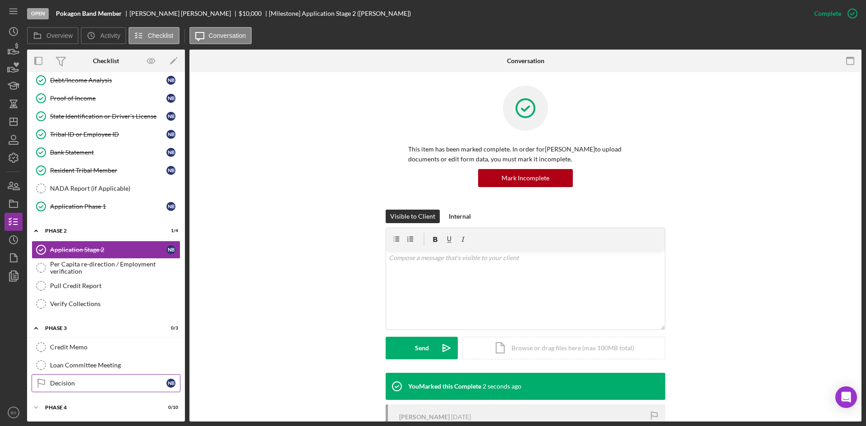
click at [89, 383] on div "Decision" at bounding box center [108, 383] width 116 height 7
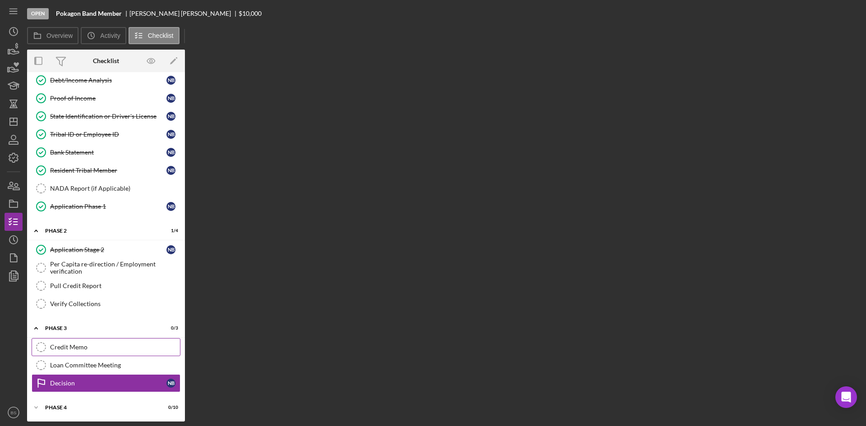
scroll to position [78, 0]
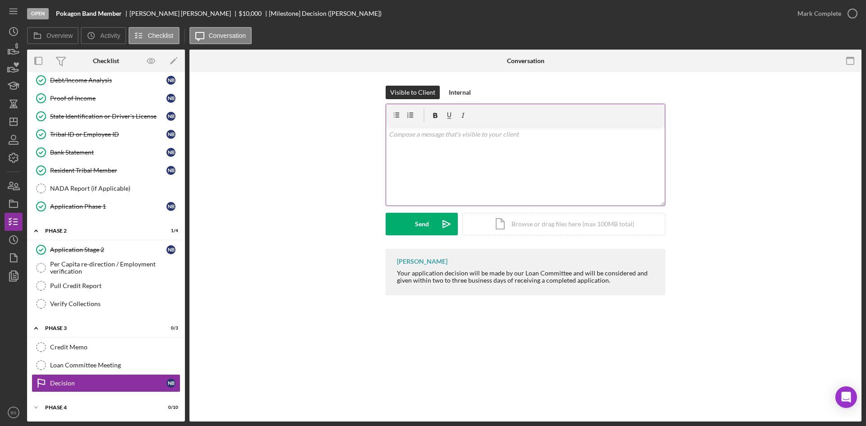
click at [486, 163] on div "v Color teal Color pink Remove color Add row above Add row below Add column bef…" at bounding box center [525, 166] width 279 height 79
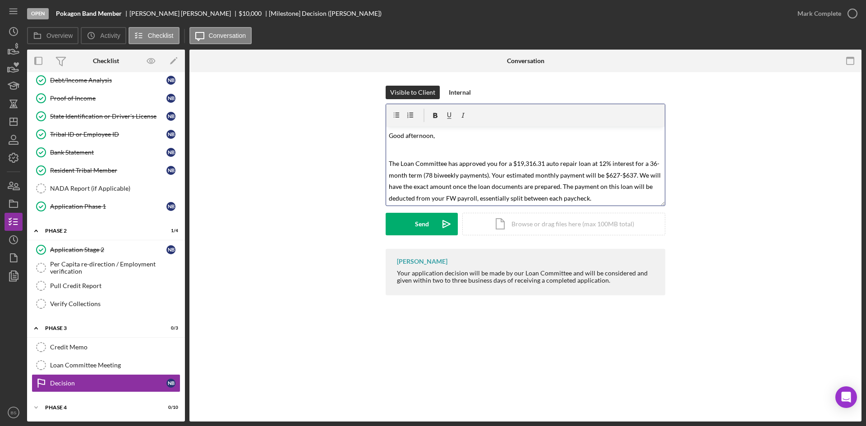
scroll to position [259, 0]
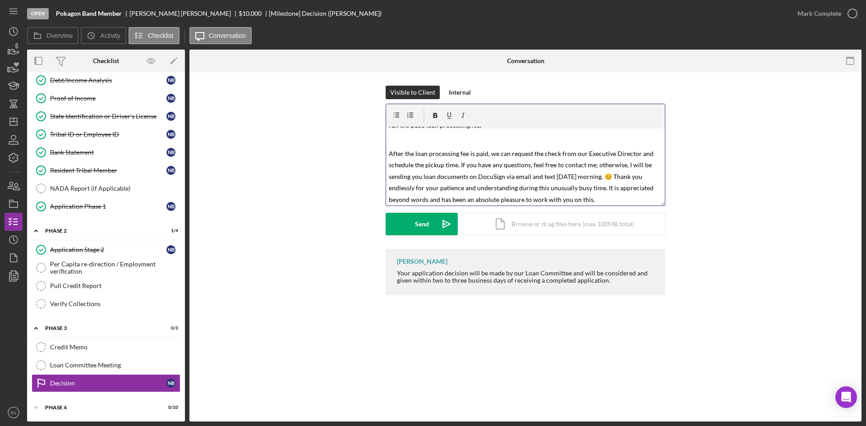
drag, startPoint x: 594, startPoint y: 201, endPoint x: 618, endPoint y: 179, distance: 32.2
click at [618, 179] on p "After the loan processing fee is paid, we can request the check from our Execut…" at bounding box center [526, 176] width 274 height 58
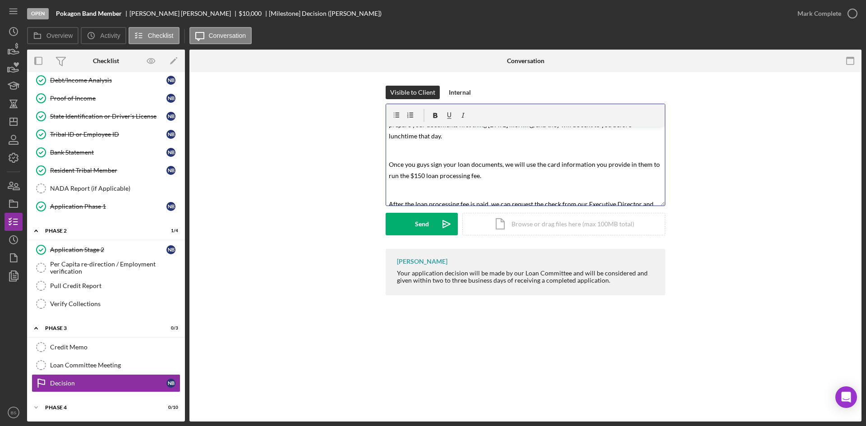
scroll to position [193, 0]
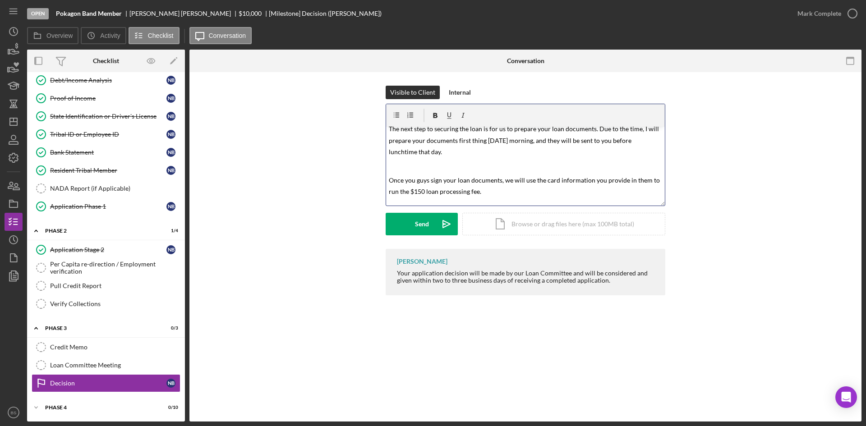
click at [564, 193] on p "Once you guys sign your loan documents, we will use the card information you pr…" at bounding box center [526, 185] width 274 height 23
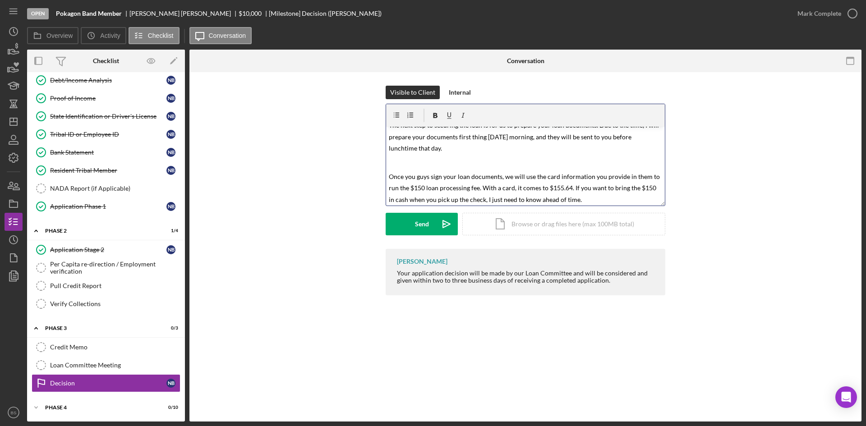
scroll to position [242, 0]
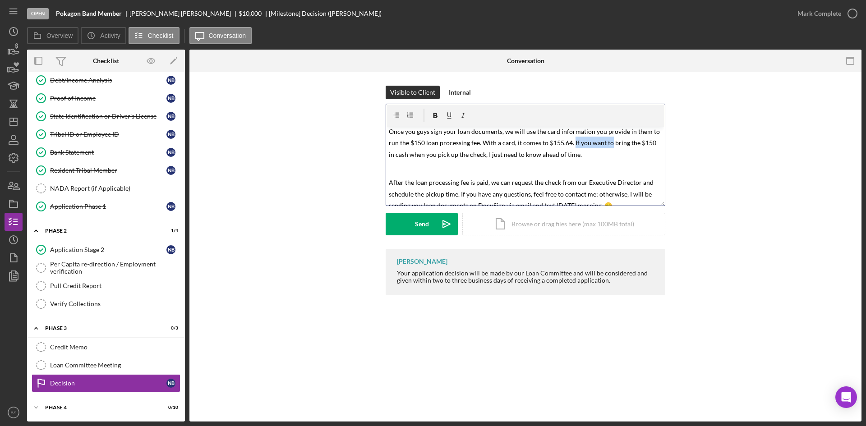
drag, startPoint x: 610, startPoint y: 143, endPoint x: 572, endPoint y: 140, distance: 38.4
click at [572, 140] on span "Once you guys sign your loan documents, we will use the card information you pr…" at bounding box center [525, 143] width 272 height 31
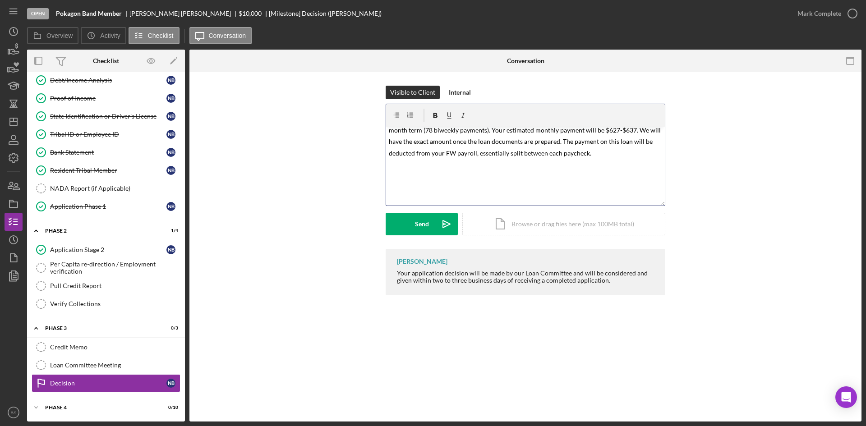
scroll to position [0, 0]
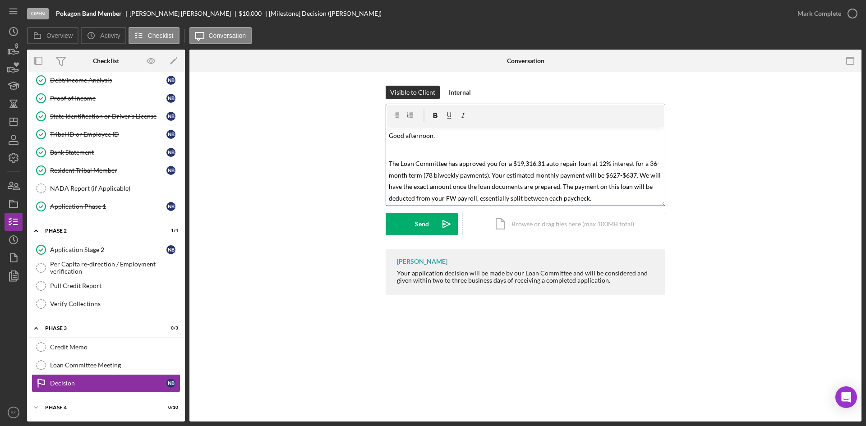
click at [497, 165] on span "The Loan Committee has approved you for a $19,316.31 auto repair loan at 12% in…" at bounding box center [525, 181] width 273 height 42
click at [579, 170] on span "The Loan Committee has approved you and [PERSON_NAME] for a $19,316.31 auto rep…" at bounding box center [525, 186] width 273 height 55
click at [625, 196] on p "The Loan Committee has approved you and [PERSON_NAME] for a $19,316.31 auto rep…" at bounding box center [526, 186] width 274 height 58
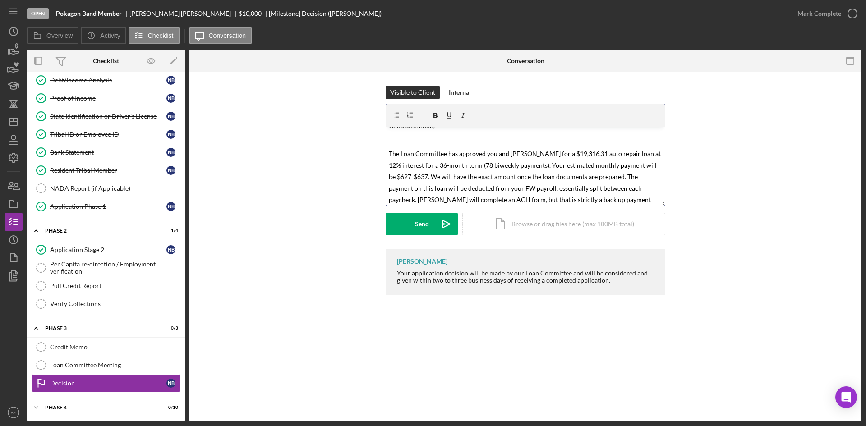
scroll to position [22, 0]
click at [524, 199] on p "The Loan Committee has approved you and [PERSON_NAME] for a $19,316.31 auto rep…" at bounding box center [526, 170] width 274 height 69
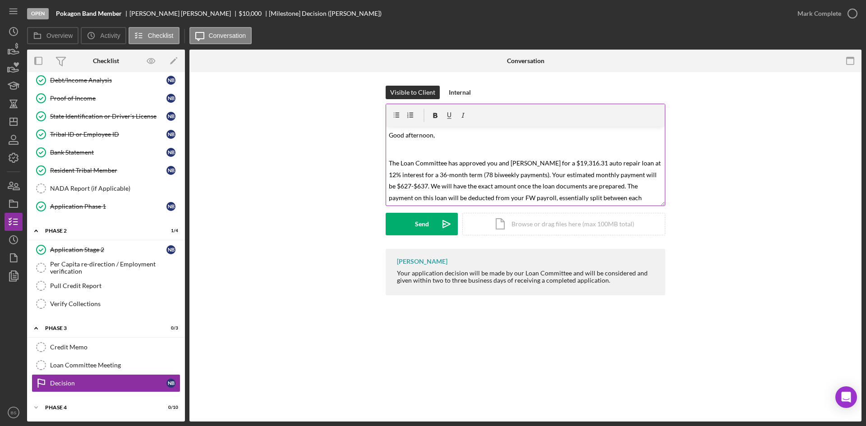
scroll to position [0, 0]
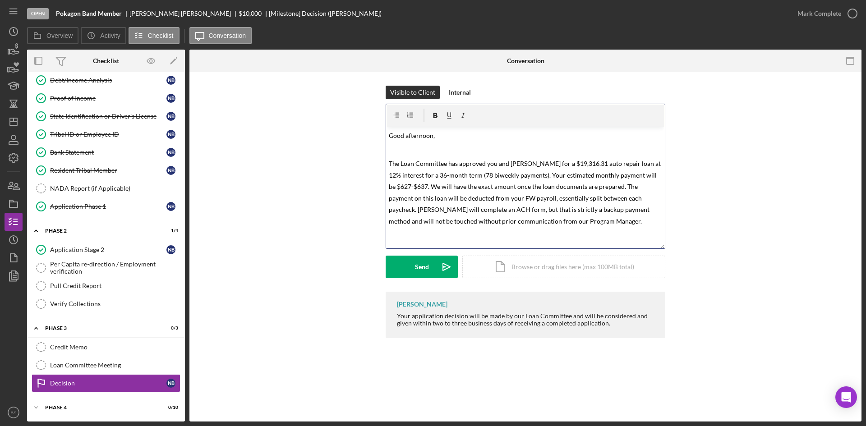
drag, startPoint x: 662, startPoint y: 204, endPoint x: 670, endPoint y: 247, distance: 43.4
click at [670, 247] on div "Visible to Client Internal v Color teal Color pink Remove color Add row above A…" at bounding box center [525, 189] width 645 height 206
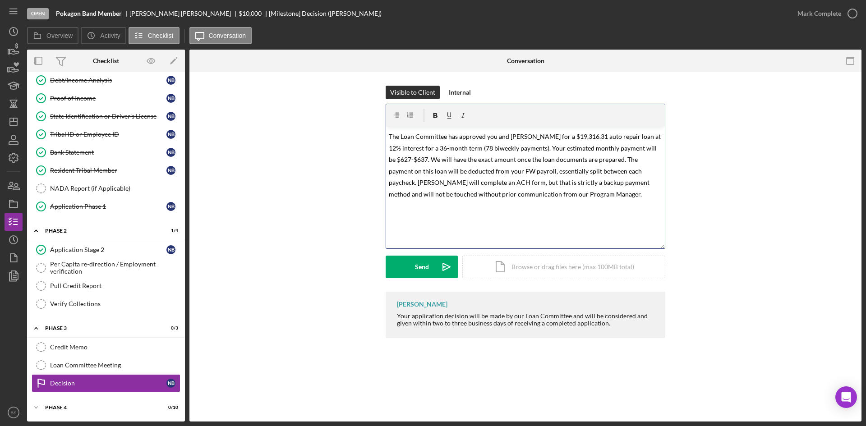
scroll to position [31, 0]
click at [432, 169] on span "The Loan Committee has approved you and [PERSON_NAME] for a $19,316.31 auto rep…" at bounding box center [525, 161] width 273 height 65
click at [543, 210] on p at bounding box center [526, 221] width 274 height 22
click at [462, 182] on span "The Loan Committee has approved you and [PERSON_NAME] for a $19,316.31 auto rep…" at bounding box center [525, 167] width 273 height 77
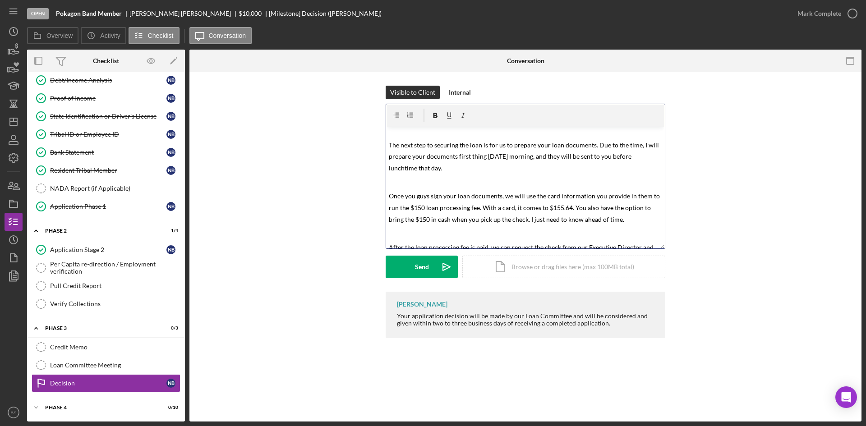
scroll to position [230, 0]
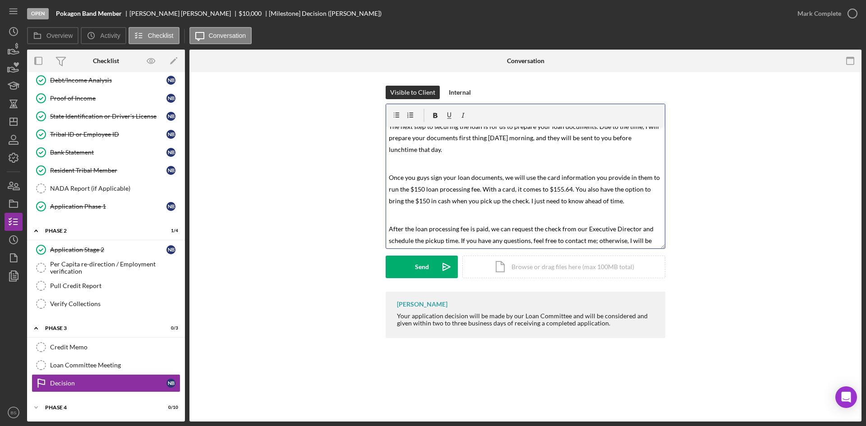
click at [616, 243] on span "After the loan processing fee is paid, we can request the check from our Execut…" at bounding box center [522, 240] width 266 height 31
drag, startPoint x: 605, startPoint y: 241, endPoint x: 582, endPoint y: 241, distance: 23.0
click at [582, 241] on span "After the loan processing fee is paid, we can request the check from our Execut…" at bounding box center [522, 240] width 266 height 31
click at [553, 241] on span "After the loan processing fee is paid, we can request the check from our Execut…" at bounding box center [522, 240] width 266 height 31
click at [424, 268] on div "Send" at bounding box center [422, 267] width 14 height 23
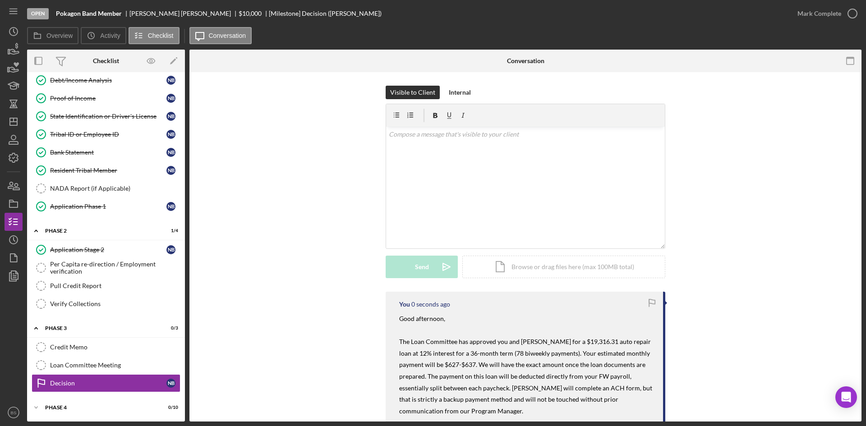
scroll to position [0, 0]
drag, startPoint x: 15, startPoint y: 203, endPoint x: 24, endPoint y: 198, distance: 10.3
click at [15, 203] on icon "button" at bounding box center [13, 204] width 23 height 23
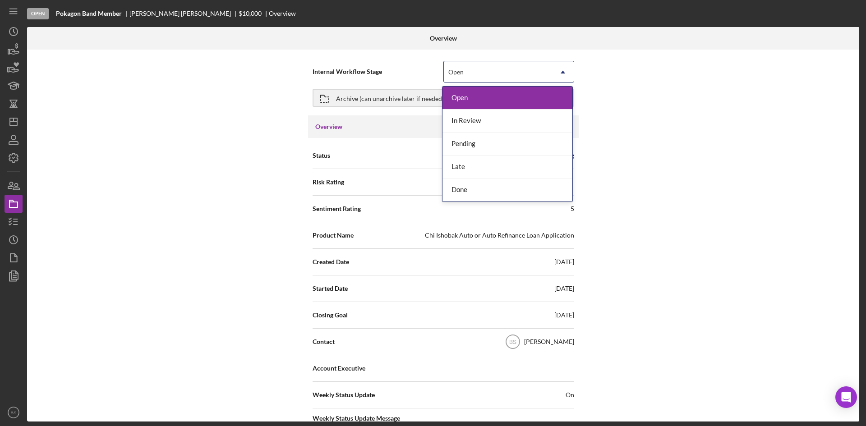
click at [453, 70] on div "Open" at bounding box center [455, 72] width 15 height 7
click at [464, 193] on div "Done" at bounding box center [507, 190] width 130 height 23
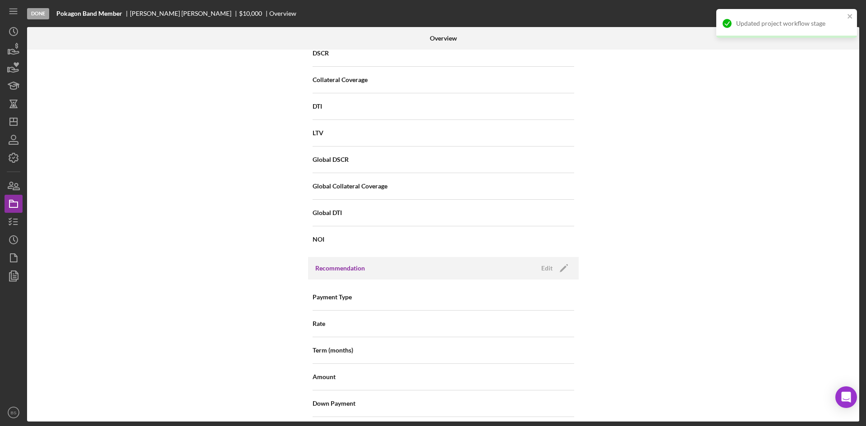
scroll to position [969, 0]
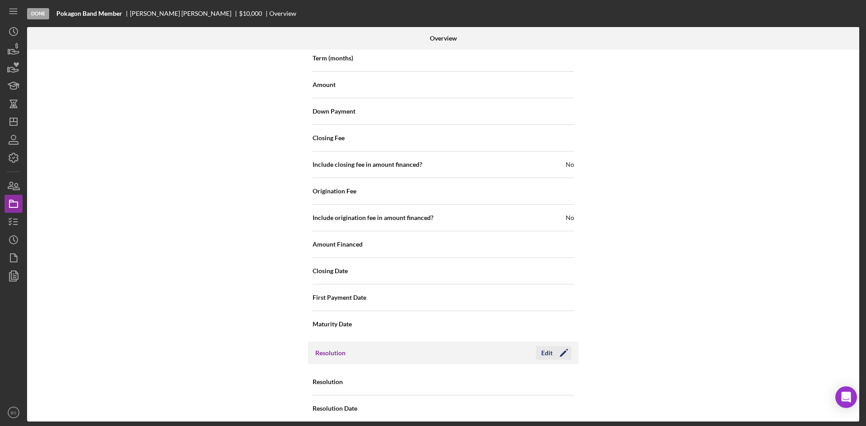
click at [549, 346] on div "Edit" at bounding box center [546, 353] width 11 height 14
click at [492, 372] on div "Select..." at bounding box center [498, 382] width 108 height 21
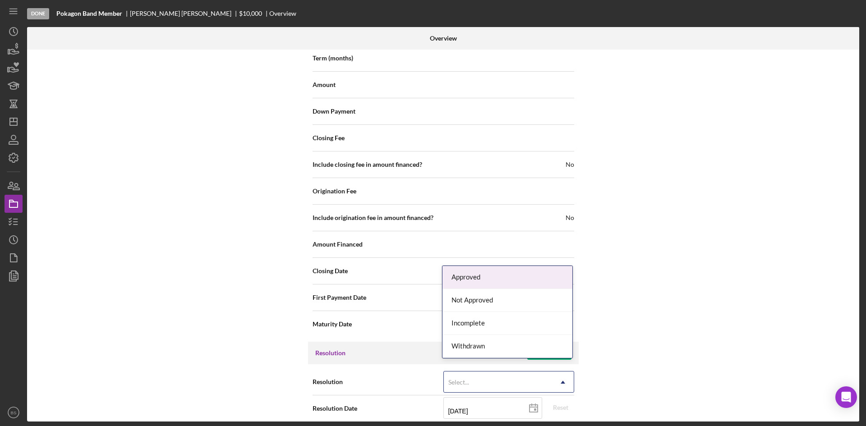
click at [493, 279] on div "Approved" at bounding box center [507, 277] width 130 height 23
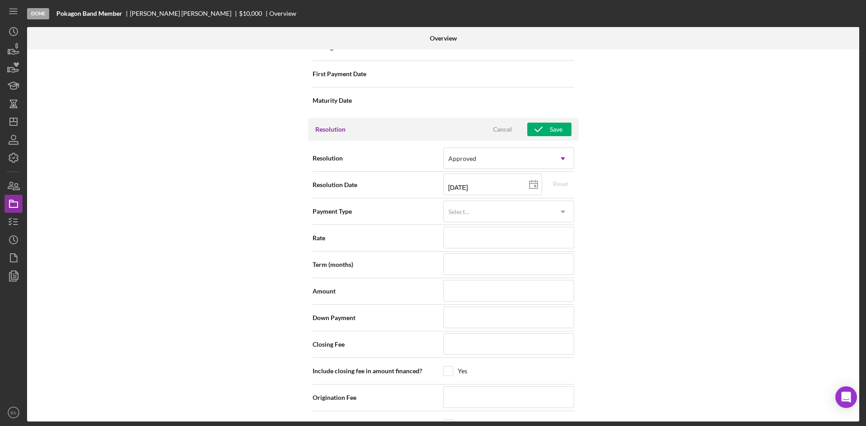
scroll to position [1194, 0]
click at [465, 232] on input at bounding box center [508, 236] width 131 height 22
click at [15, 125] on polygon "button" at bounding box center [13, 121] width 7 height 7
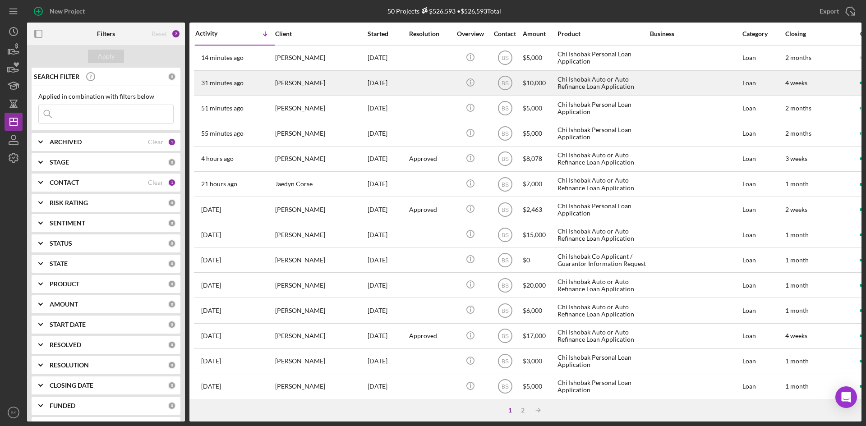
click at [278, 87] on div "[PERSON_NAME]" at bounding box center [320, 83] width 90 height 24
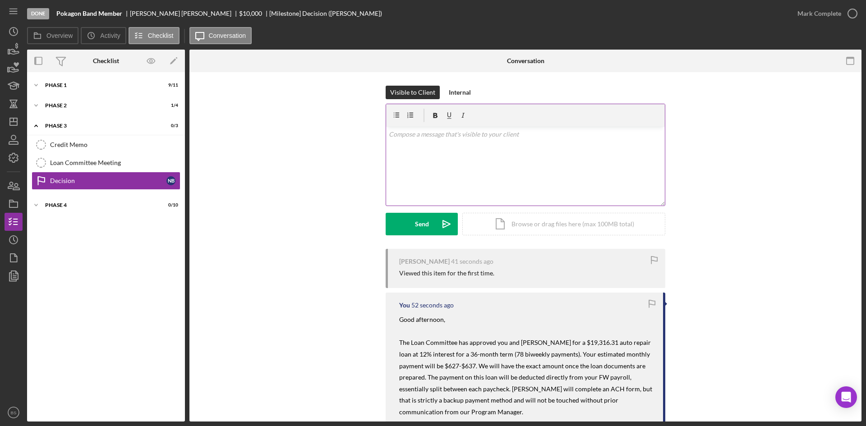
click at [440, 153] on div "v Color teal Color pink Remove color Add row above Add row below Add column bef…" at bounding box center [525, 166] width 279 height 79
click at [446, 220] on icon "Icon/icon-invite-send" at bounding box center [446, 224] width 23 height 23
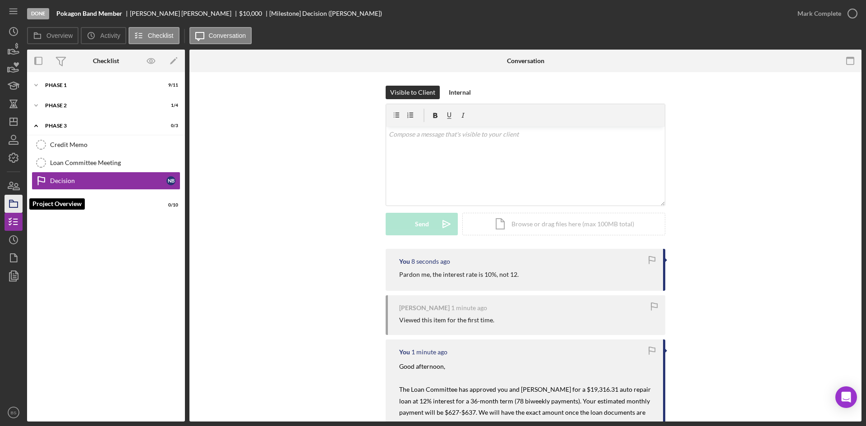
click at [16, 207] on rect "button" at bounding box center [13, 204] width 8 height 5
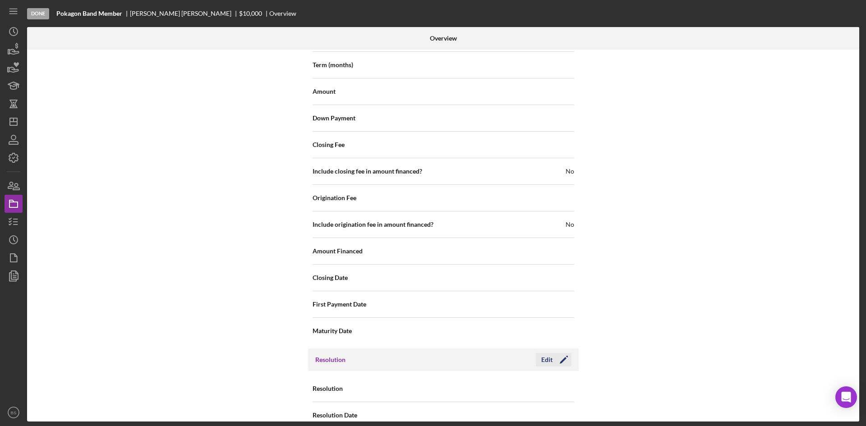
scroll to position [969, 0]
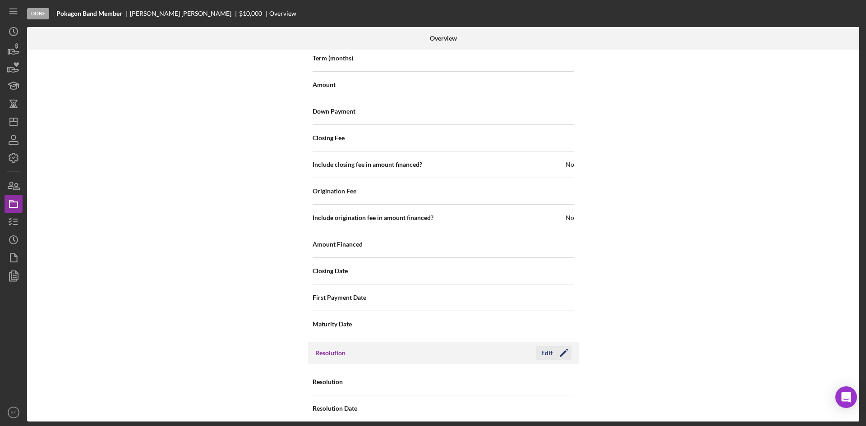
click at [541, 349] on div "Edit" at bounding box center [546, 353] width 11 height 14
click at [531, 372] on div "Select..." at bounding box center [498, 382] width 108 height 21
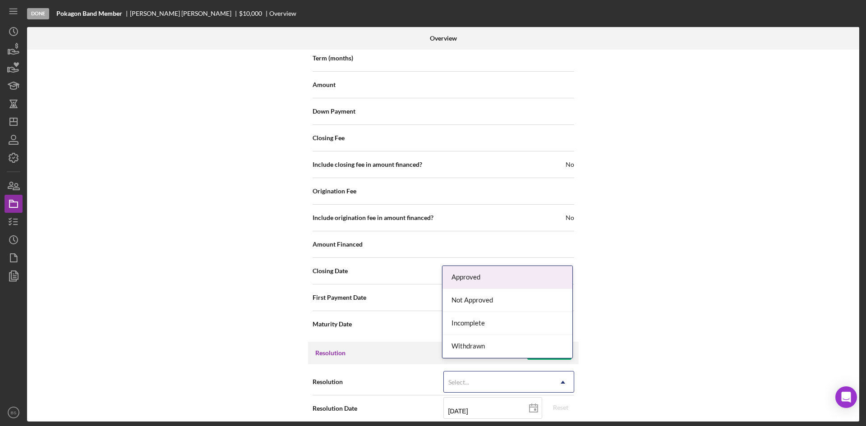
click at [497, 280] on div "Approved" at bounding box center [507, 277] width 130 height 23
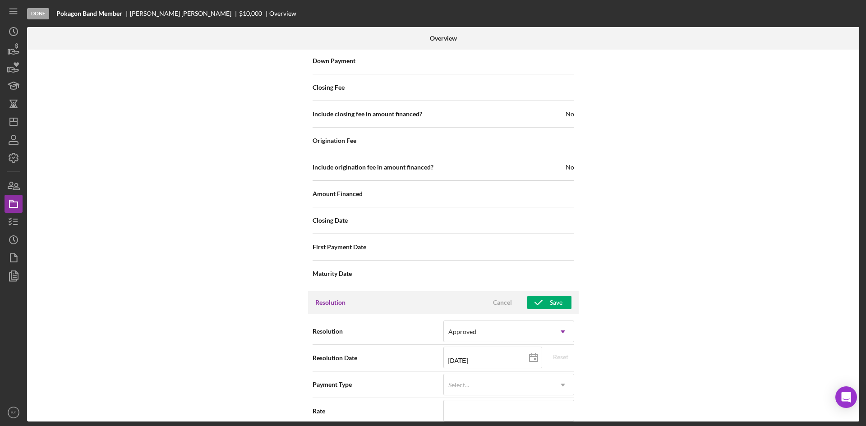
scroll to position [1239, 0]
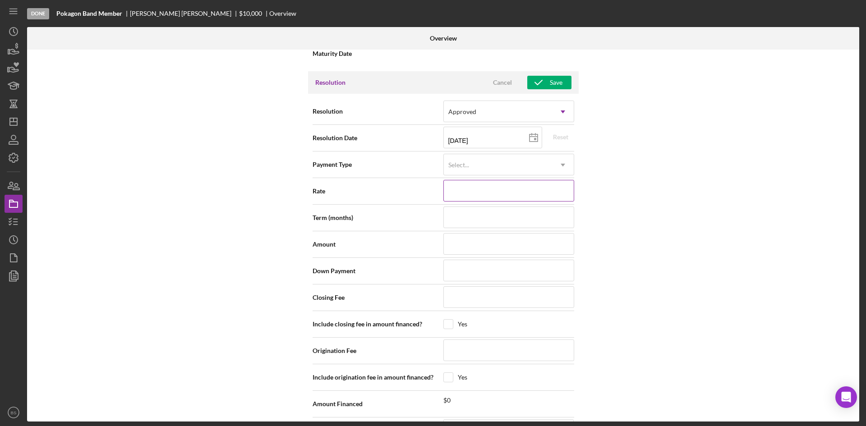
click at [458, 181] on input at bounding box center [508, 191] width 131 height 22
type input "1%"
type input "10%"
type input "10.000%"
click at [457, 207] on input at bounding box center [508, 218] width 131 height 22
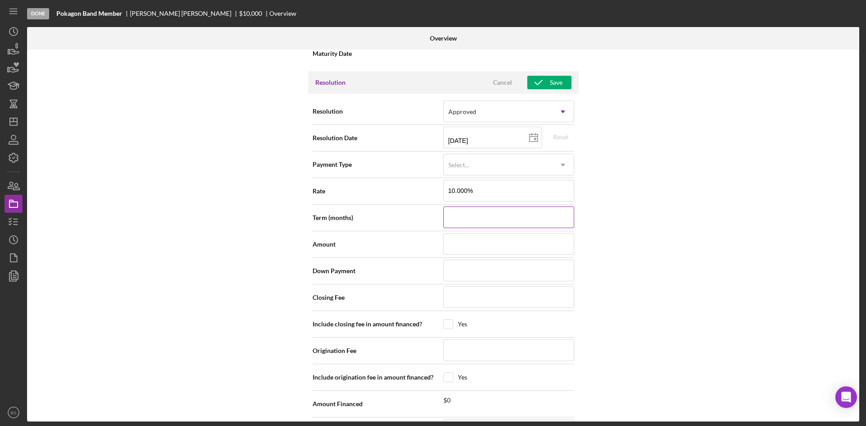
type input "3"
type input "36"
click at [459, 239] on input at bounding box center [508, 244] width 131 height 22
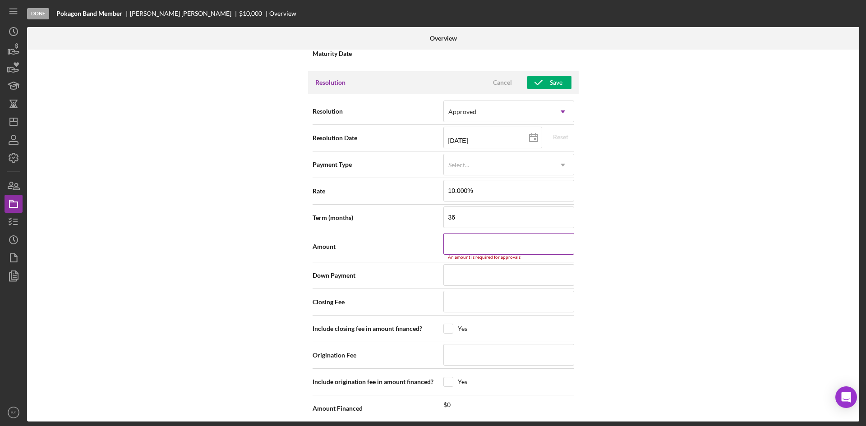
click at [494, 233] on input at bounding box center [508, 244] width 131 height 22
type input "$1"
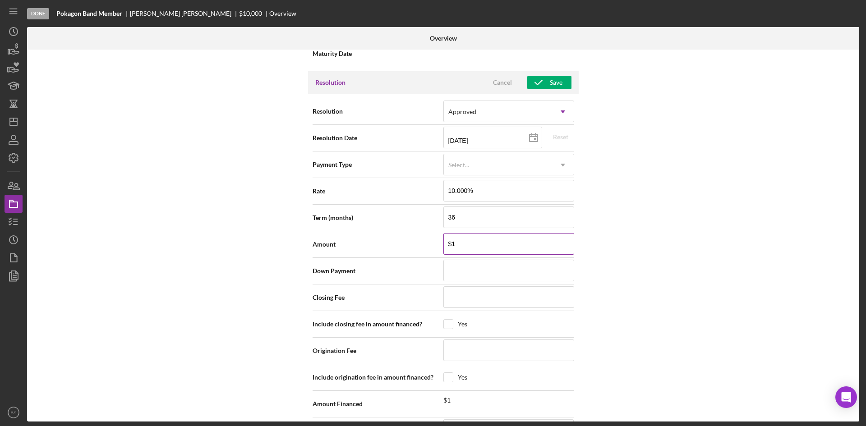
type input "$19"
type input "$193"
type input "$1,931"
type input "$19,316"
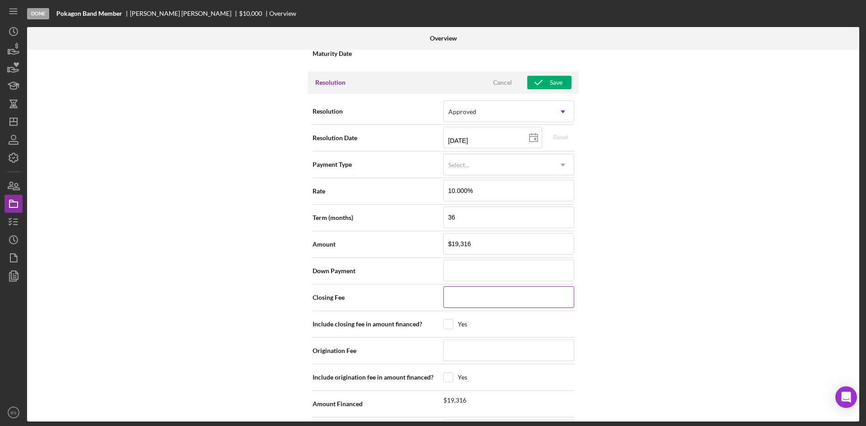
click at [472, 286] on input at bounding box center [508, 297] width 131 height 22
click at [534, 73] on icon "button" at bounding box center [538, 82] width 23 height 23
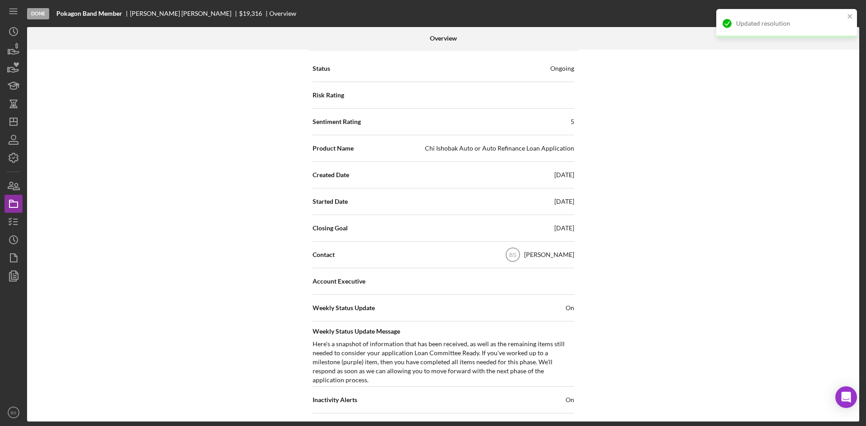
scroll to position [0, 0]
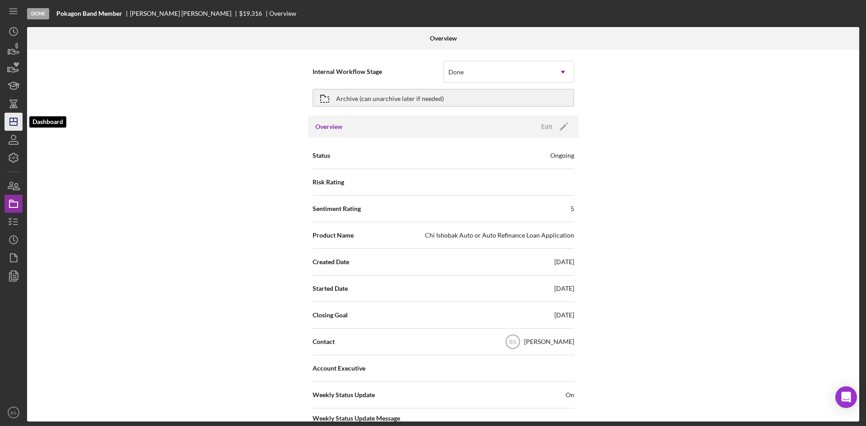
click at [12, 125] on polygon "button" at bounding box center [13, 121] width 7 height 7
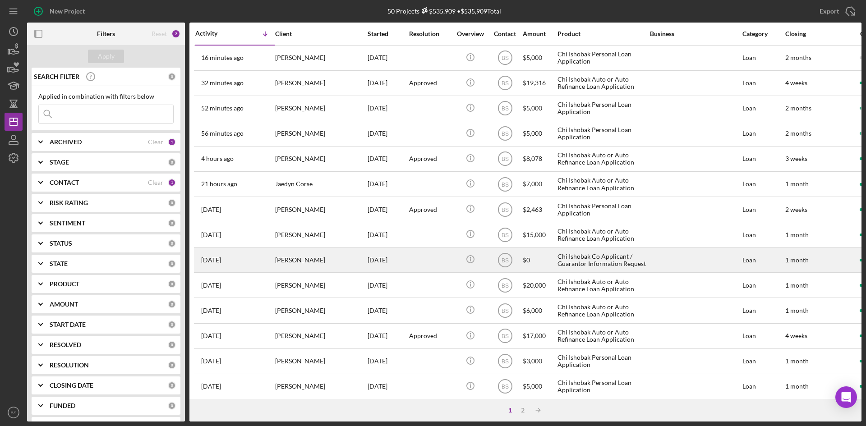
click at [320, 255] on div "[PERSON_NAME]" at bounding box center [320, 260] width 90 height 24
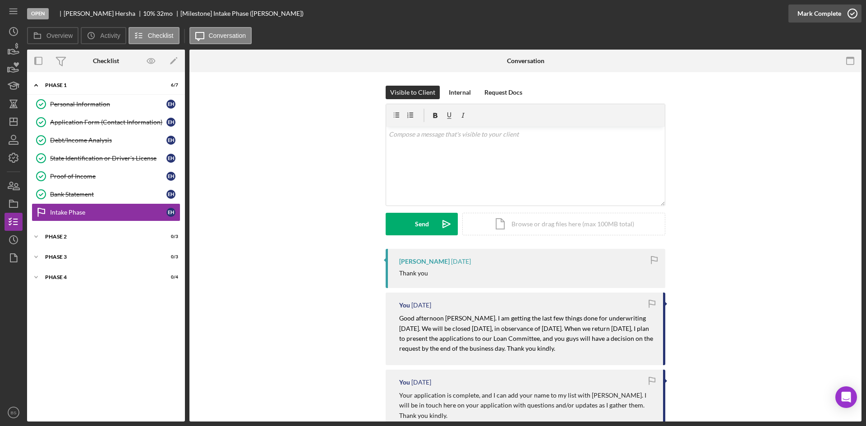
click at [855, 5] on icon "button" at bounding box center [852, 13] width 23 height 23
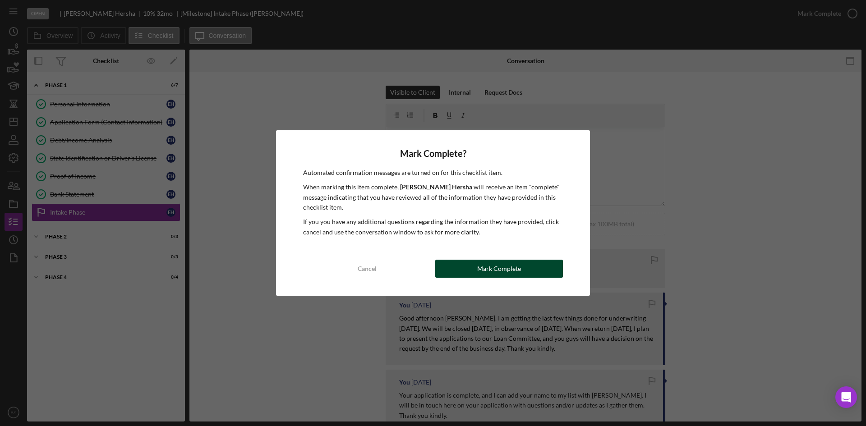
click at [527, 274] on button "Mark Complete" at bounding box center [499, 269] width 128 height 18
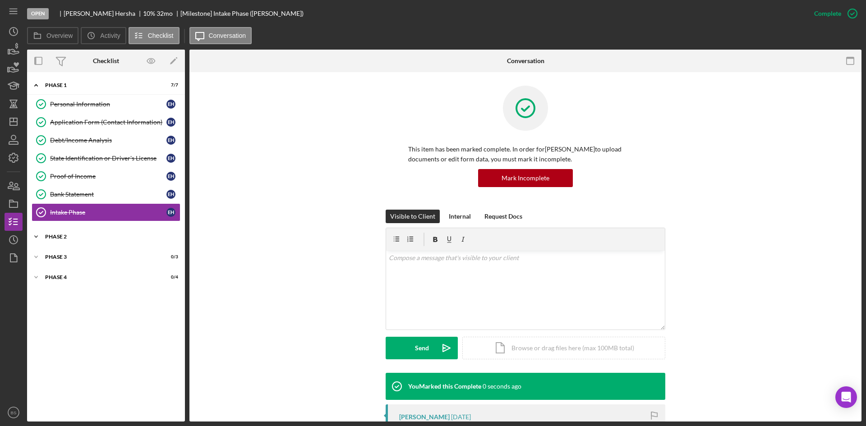
click at [94, 237] on div "Phase 2" at bounding box center [109, 236] width 129 height 5
click at [95, 290] on div "Application Stage" at bounding box center [108, 291] width 116 height 7
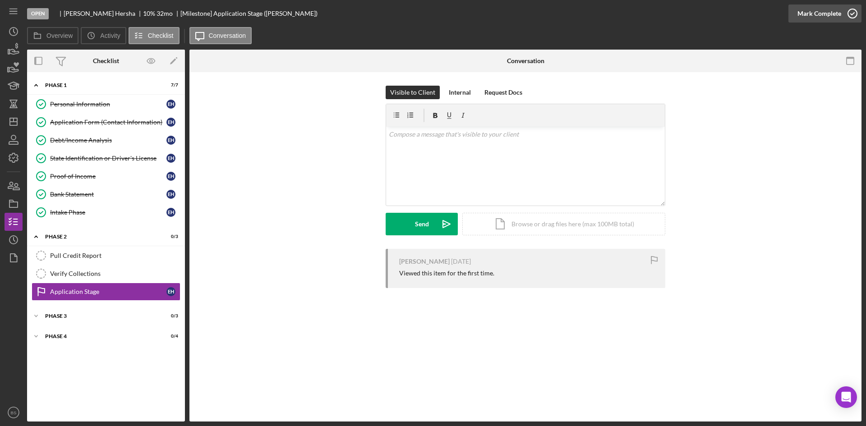
click at [792, 16] on button "Mark Complete" at bounding box center [824, 14] width 73 height 18
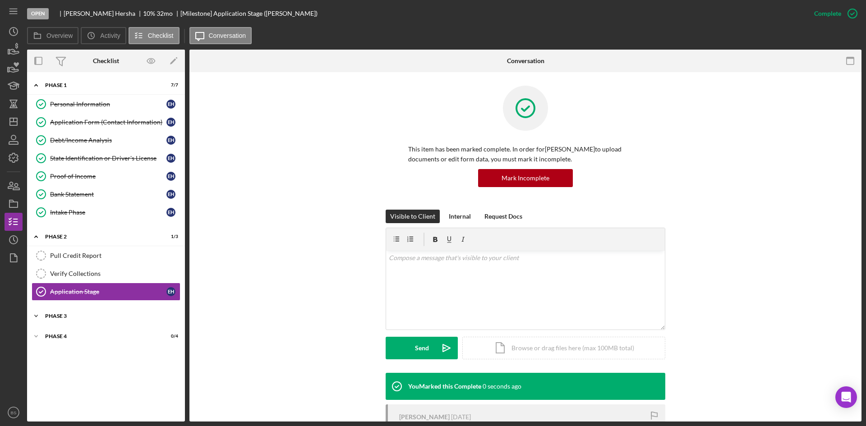
click at [132, 319] on div "Icon/Expander Phase 3 0 / 3" at bounding box center [106, 316] width 158 height 18
click at [114, 368] on div "Decision" at bounding box center [108, 371] width 116 height 7
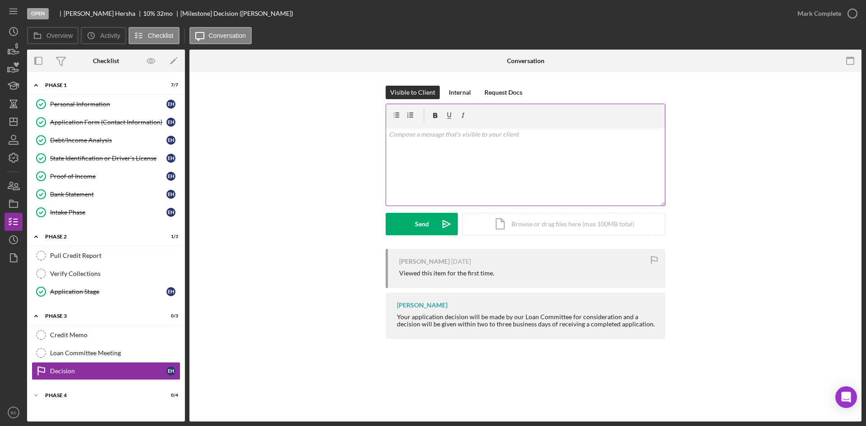
click at [477, 161] on div "v Color teal Color pink Remove color Add row above Add row below Add column bef…" at bounding box center [525, 166] width 279 height 79
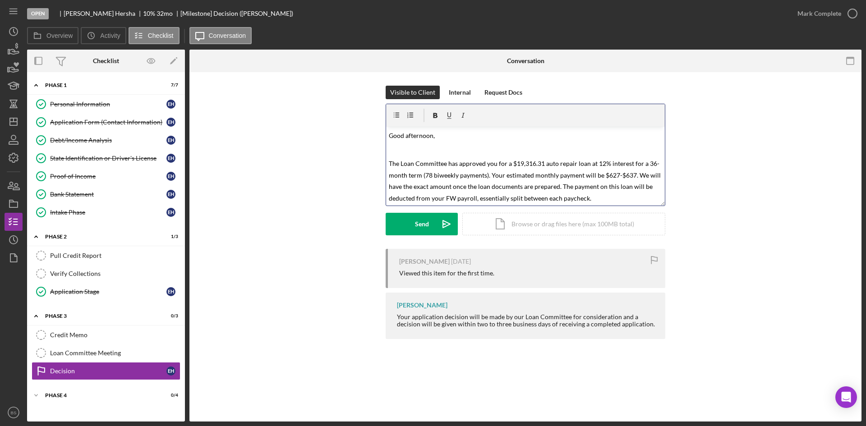
click at [497, 164] on span "The Loan Committee has approved you for a $19,316.31 auto repair loan at 12% in…" at bounding box center [525, 181] width 273 height 42
click at [628, 163] on span "The Loan Committee has approved you and [PERSON_NAME] for a $19,316.31 auto rep…" at bounding box center [525, 187] width 273 height 54
drag, startPoint x: 529, startPoint y: 176, endPoint x: 514, endPoint y: 175, distance: 14.9
click at [514, 175] on span "The Loan Committee has approved you and [PERSON_NAME] for a $19,316.31 auto rep…" at bounding box center [525, 187] width 273 height 54
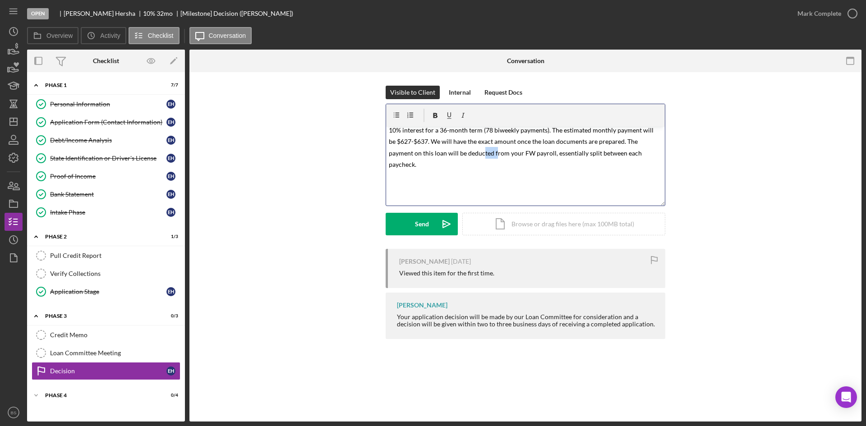
drag, startPoint x: 464, startPoint y: 153, endPoint x: 450, endPoint y: 153, distance: 13.1
click at [450, 153] on span "The Loan Committee has approved you and [PERSON_NAME] for a $19,316.31 auto rep…" at bounding box center [525, 142] width 273 height 54
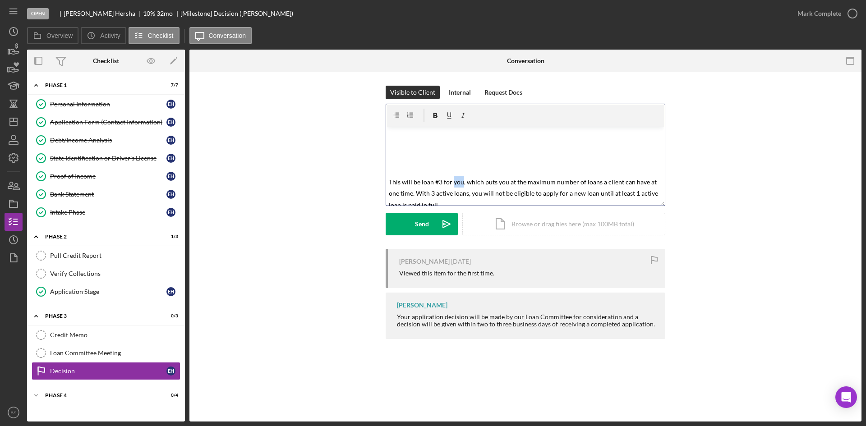
drag, startPoint x: 461, startPoint y: 170, endPoint x: 453, endPoint y: 170, distance: 8.1
click at [453, 178] on span "This will be loan #3 for you, which puts you at the maximum number of loans a c…" at bounding box center [524, 193] width 271 height 31
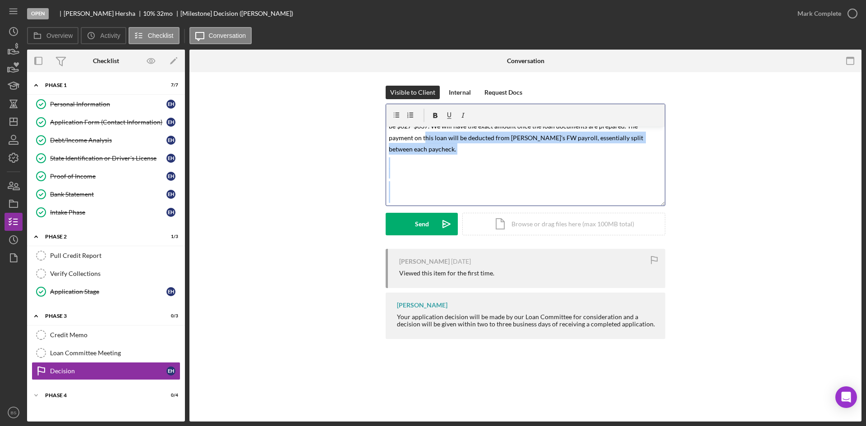
scroll to position [57, 0]
drag, startPoint x: 460, startPoint y: 164, endPoint x: 386, endPoint y: 163, distance: 74.4
click at [386, 163] on div "v Color teal Color pink Remove color Add row above Add row below Add column bef…" at bounding box center [526, 155] width 280 height 102
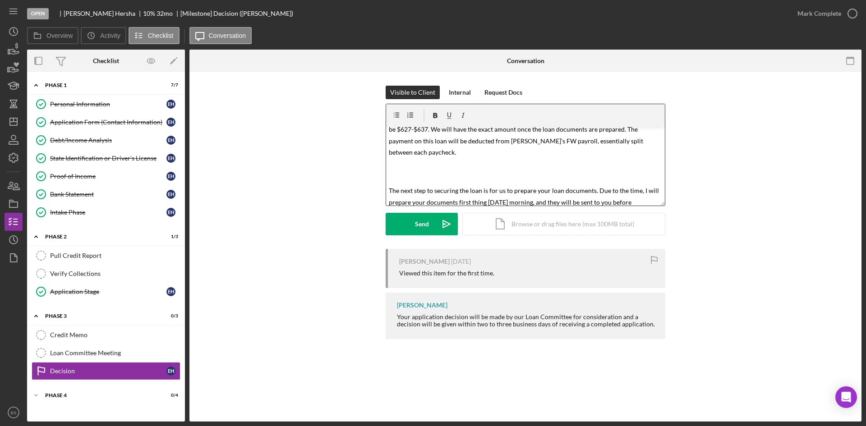
click at [620, 141] on p "The Loan Committee has approved you and [PERSON_NAME] for a $19,316.31 auto rep…" at bounding box center [526, 129] width 274 height 58
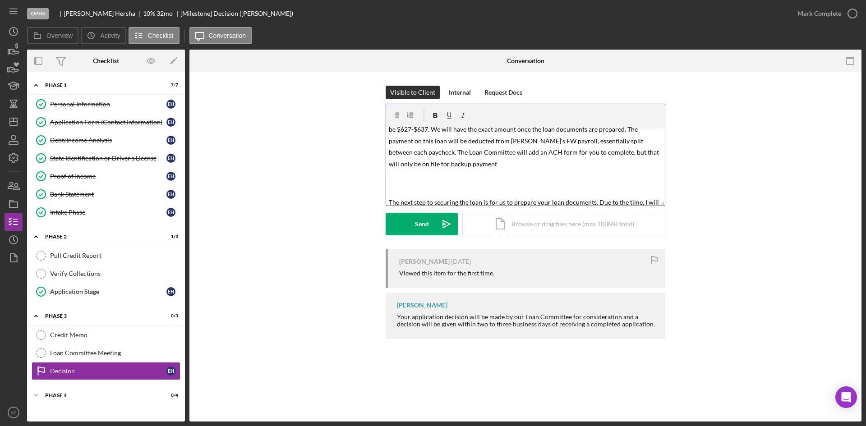
click at [618, 150] on span "The Loan Committee has approved you and [PERSON_NAME] for a $19,316.31 auto rep…" at bounding box center [525, 134] width 273 height 65
click at [602, 157] on p "The Loan Committee has approved you and [PERSON_NAME] for a $19,316.31 auto rep…" at bounding box center [526, 134] width 274 height 69
click at [597, 163] on p "The Loan Committee has approved you and [PERSON_NAME] for a $19,316.31 auto rep…" at bounding box center [526, 134] width 274 height 69
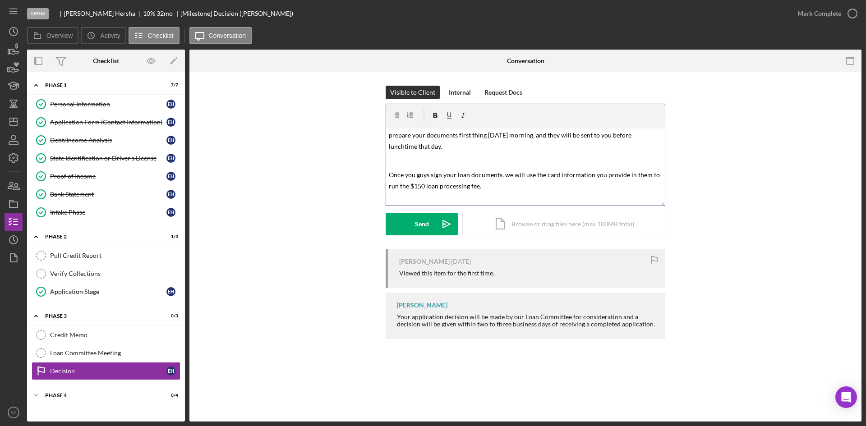
scroll to position [102, 0]
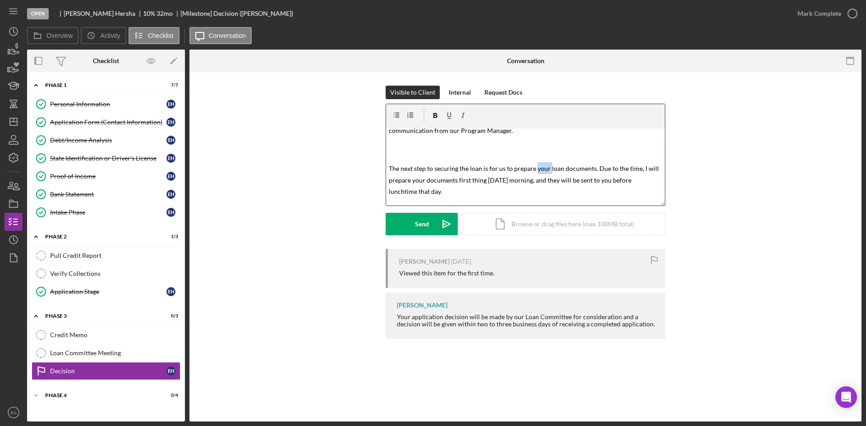
drag, startPoint x: 548, startPoint y: 170, endPoint x: 535, endPoint y: 170, distance: 13.1
click at [535, 170] on span "The next step to securing the loan is for us to prepare your loan documents. Du…" at bounding box center [524, 180] width 271 height 31
drag, startPoint x: 426, startPoint y: 181, endPoint x: 412, endPoint y: 182, distance: 14.0
click at [412, 182] on span "The next step to securing the loan is for us to prepare the loan documents. Due…" at bounding box center [522, 180] width 267 height 31
click at [611, 180] on span "The next step to securing the loan is for us to prepare the loan documents. Due…" at bounding box center [524, 180] width 270 height 31
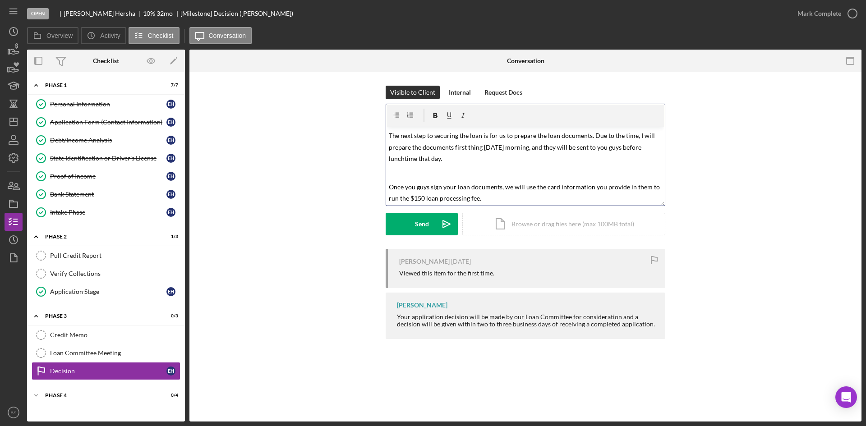
scroll to position [180, 0]
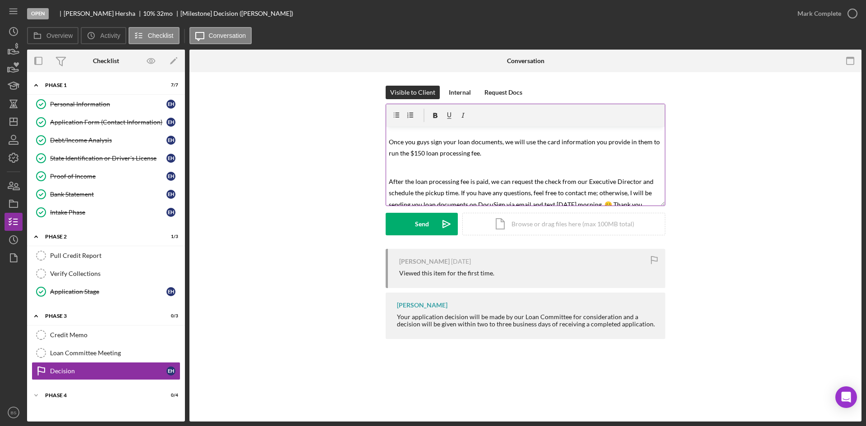
click at [483, 153] on p "Once you guys sign your loan documents, we will use the card information you pr…" at bounding box center [526, 147] width 274 height 23
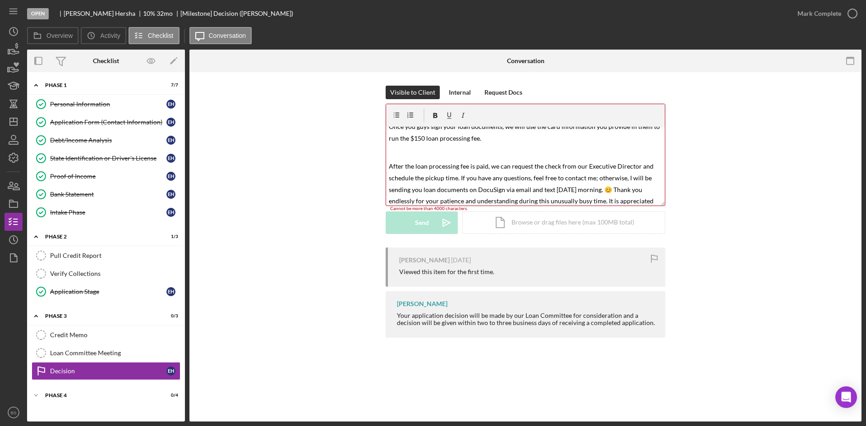
scroll to position [444, 0]
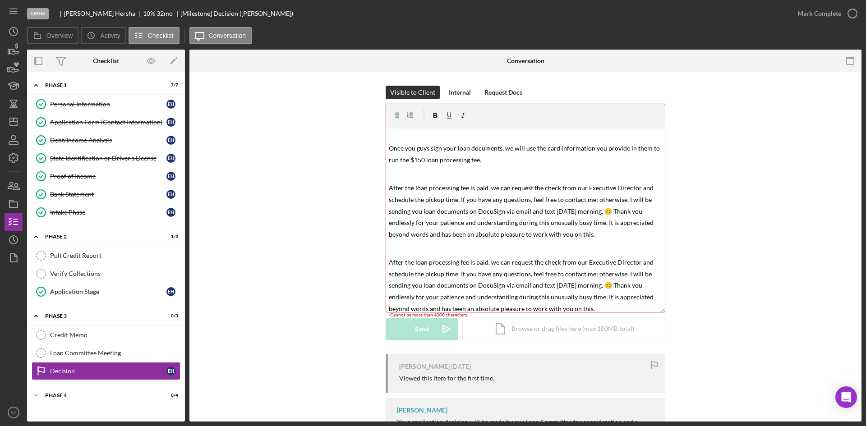
drag, startPoint x: 664, startPoint y: 203, endPoint x: 677, endPoint y: 312, distance: 109.5
click at [677, 313] on div "Visible to Client Internal Request Docs v Color teal Color pink Remove color Ad…" at bounding box center [525, 220] width 645 height 268
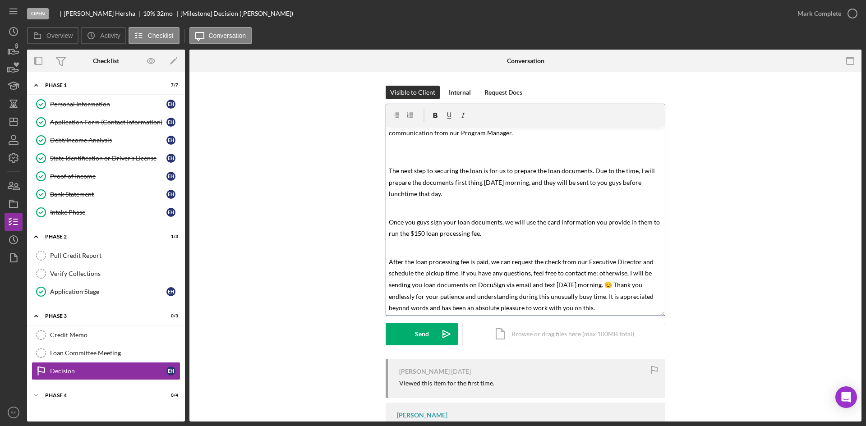
click at [588, 213] on p at bounding box center [526, 208] width 274 height 12
click at [469, 210] on p at bounding box center [526, 208] width 274 height 12
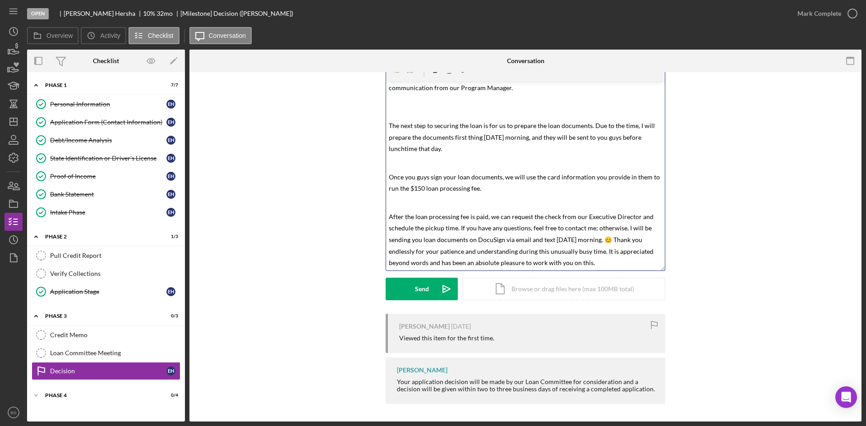
drag, startPoint x: 602, startPoint y: 265, endPoint x: 612, endPoint y: 244, distance: 23.2
click at [612, 244] on p "After the loan processing fee is paid, we can request the check from our Execut…" at bounding box center [526, 240] width 274 height 58
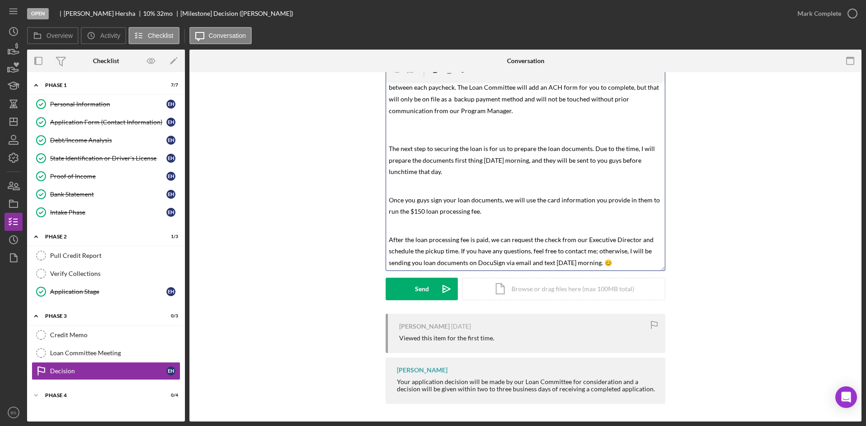
scroll to position [77, 0]
click at [602, 263] on span "After the loan processing fee is paid, we can request the check from our Execut…" at bounding box center [522, 251] width 266 height 31
click at [617, 261] on p "After the loan processing fee is paid, we can request the check from our Execut…" at bounding box center [526, 251] width 274 height 35
drag, startPoint x: 552, startPoint y: 264, endPoint x: 572, endPoint y: 261, distance: 20.5
click at [552, 264] on span "After the loan processing fee is paid, we can request the check from our Execut…" at bounding box center [522, 251] width 266 height 31
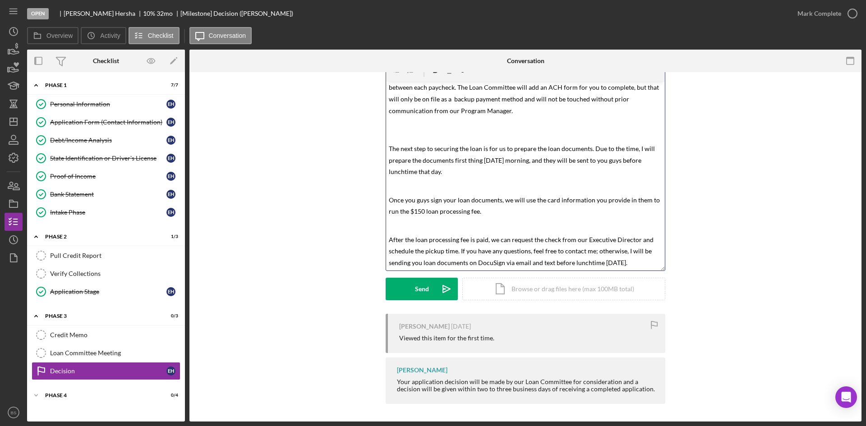
scroll to position [46, 0]
click at [439, 285] on icon "Icon/icon-invite-send" at bounding box center [446, 288] width 23 height 23
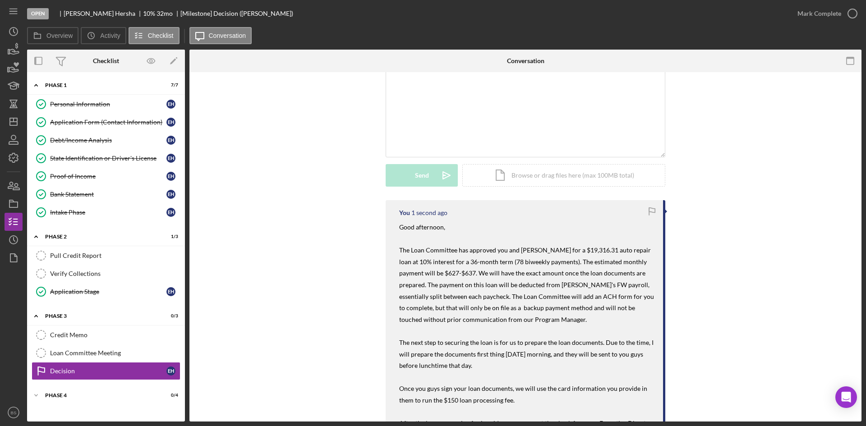
scroll to position [181, 0]
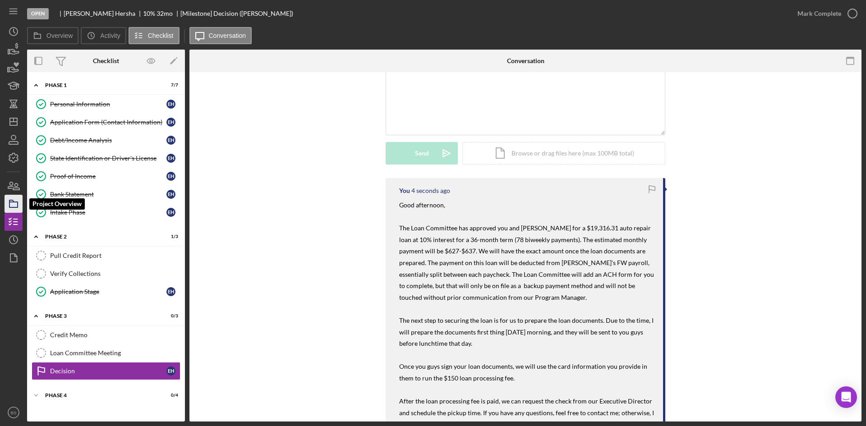
click at [14, 197] on icon "button" at bounding box center [13, 204] width 23 height 23
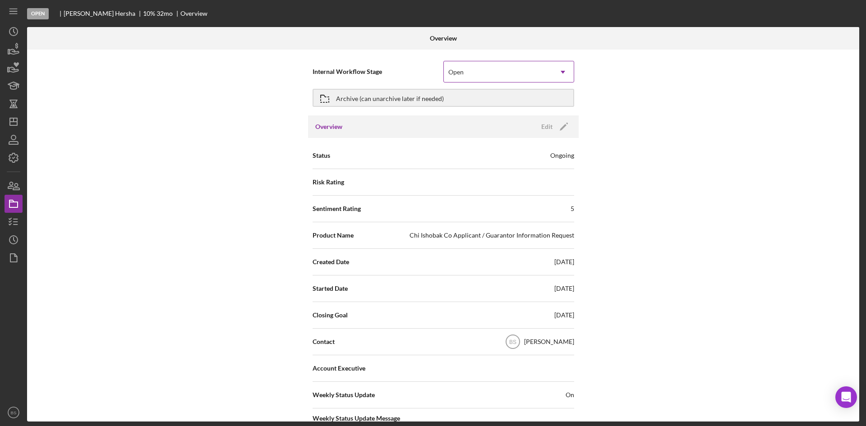
click at [470, 67] on div "Open" at bounding box center [498, 72] width 108 height 21
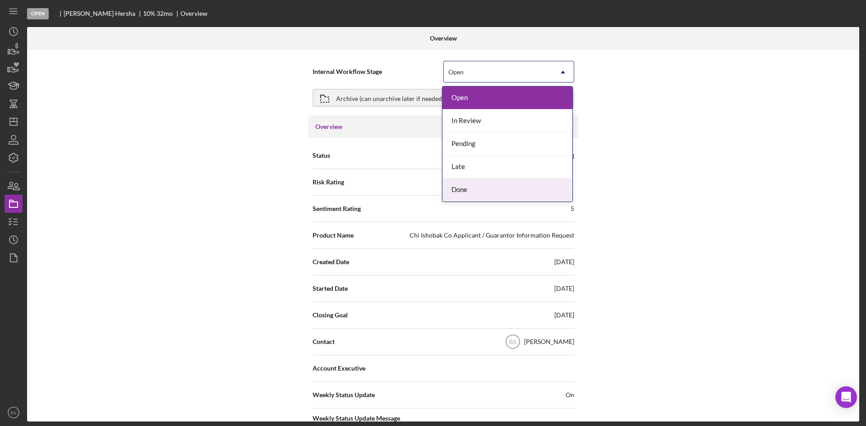
click at [486, 187] on div "Done" at bounding box center [507, 190] width 130 height 23
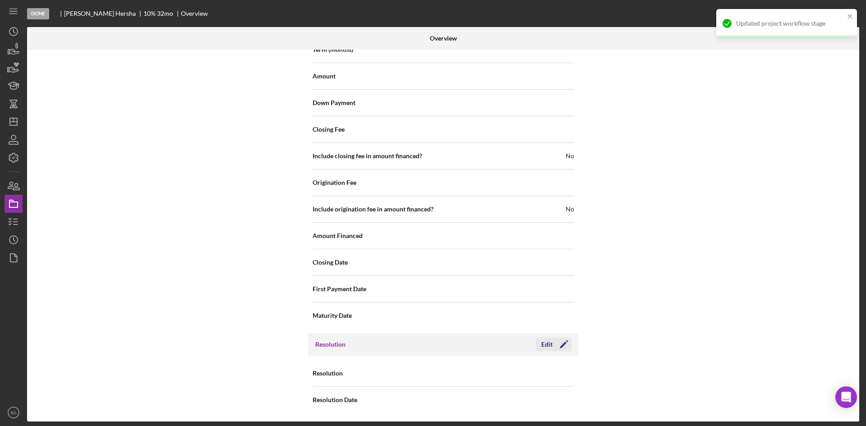
scroll to position [951, 0]
click at [548, 343] on div "Edit" at bounding box center [546, 344] width 11 height 14
click at [488, 369] on div "Select..." at bounding box center [498, 373] width 108 height 21
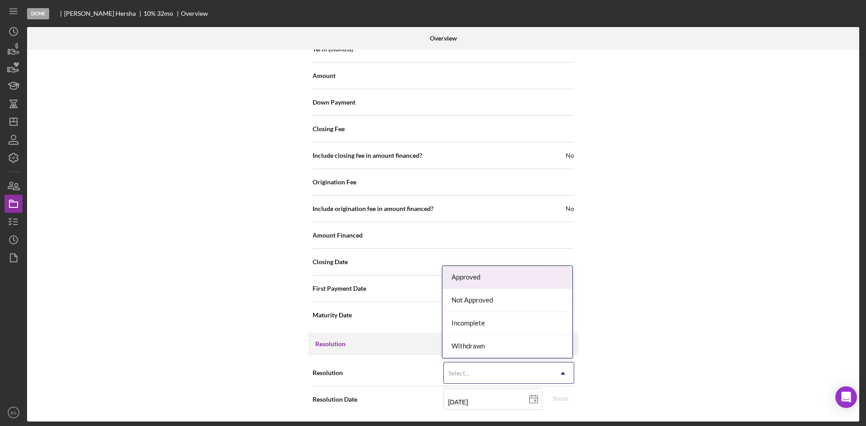
click at [483, 273] on div "Approved" at bounding box center [507, 277] width 130 height 23
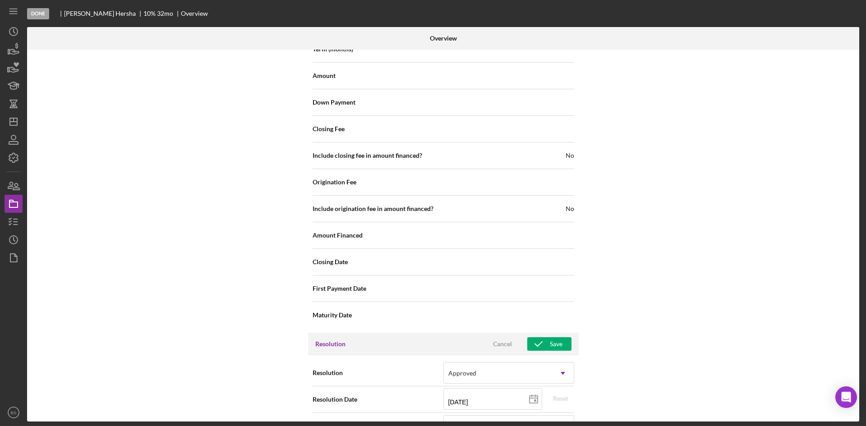
scroll to position [1221, 0]
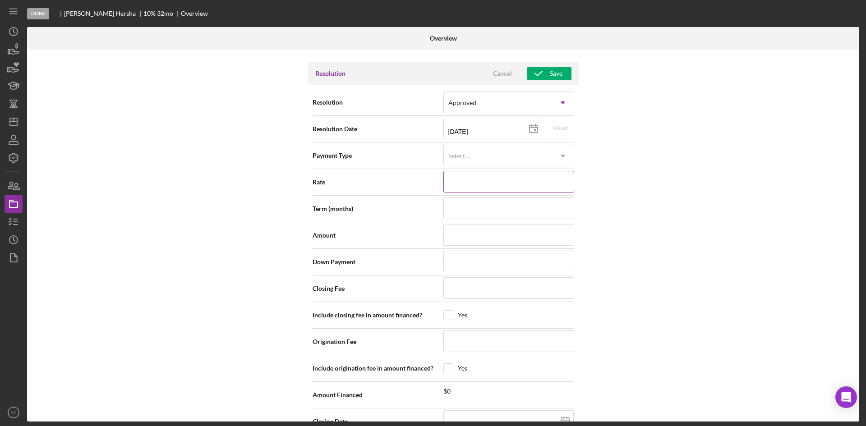
click at [489, 186] on input at bounding box center [508, 182] width 131 height 22
type input "1%"
type input "10%"
type input "10.000%"
click at [487, 202] on input at bounding box center [508, 209] width 131 height 22
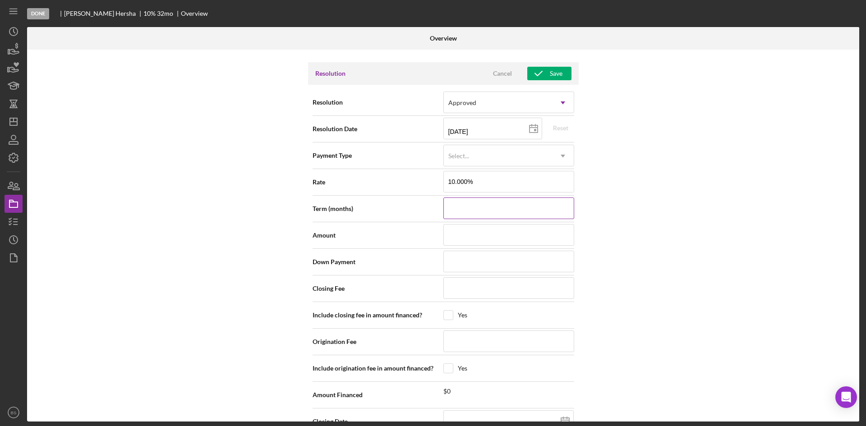
type input "3"
type input "36"
click at [473, 239] on input at bounding box center [508, 235] width 131 height 22
type input "$1"
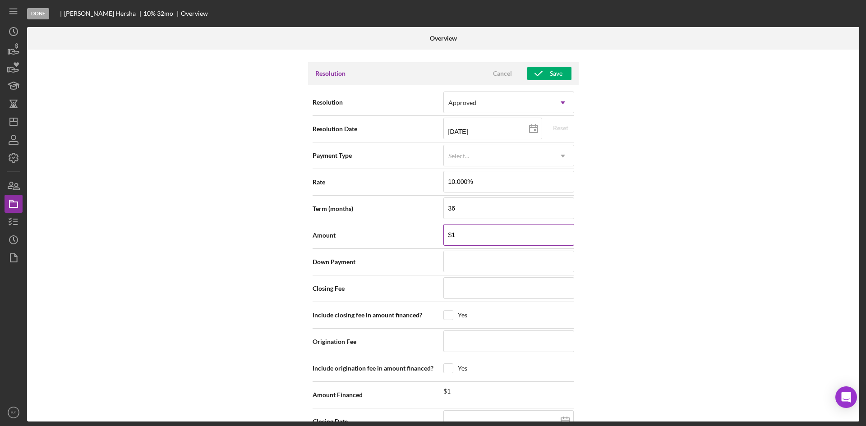
type input "$19"
type input "$193"
type input "$1,931"
type input "$19,316"
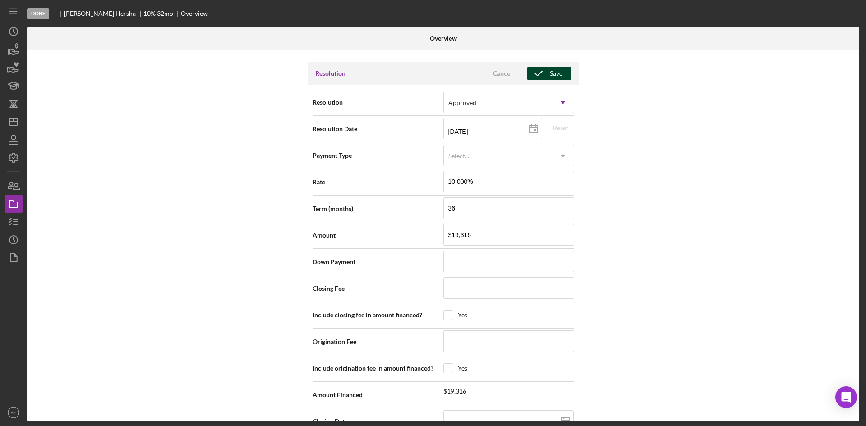
click at [542, 69] on icon "button" at bounding box center [538, 73] width 23 height 23
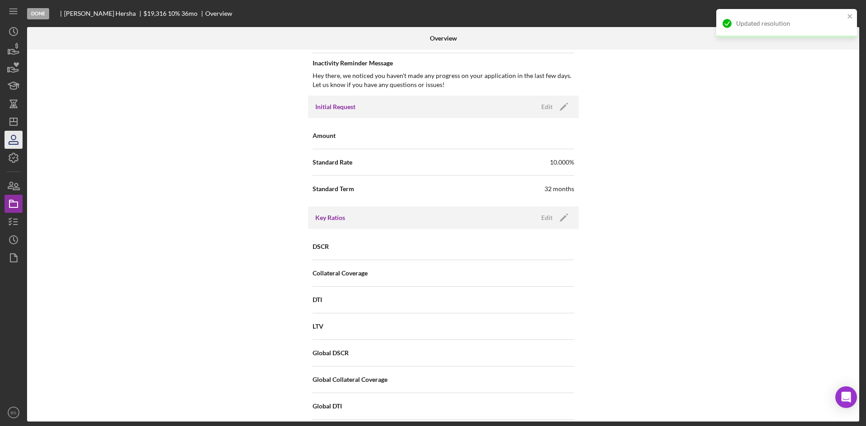
scroll to position [229, 0]
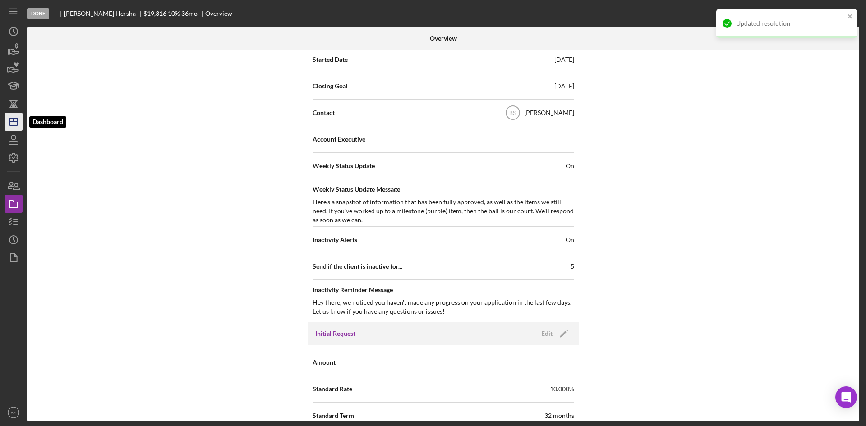
click at [12, 122] on line "button" at bounding box center [13, 122] width 7 height 0
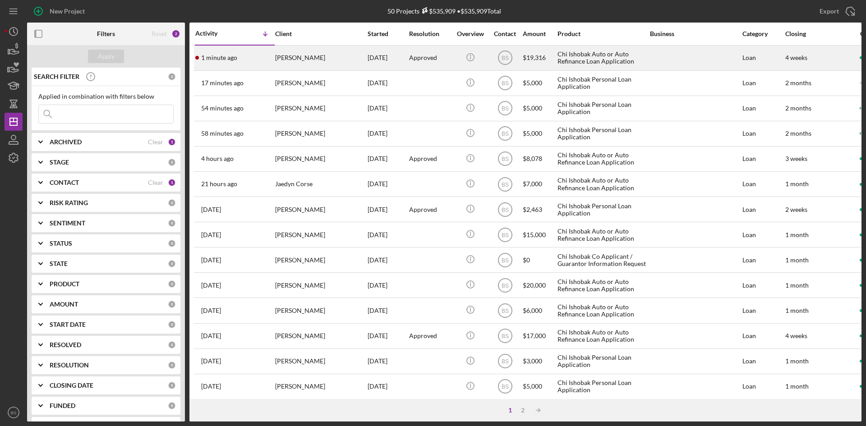
click at [253, 60] on div "1 minute ago [PERSON_NAME]" at bounding box center [234, 58] width 79 height 24
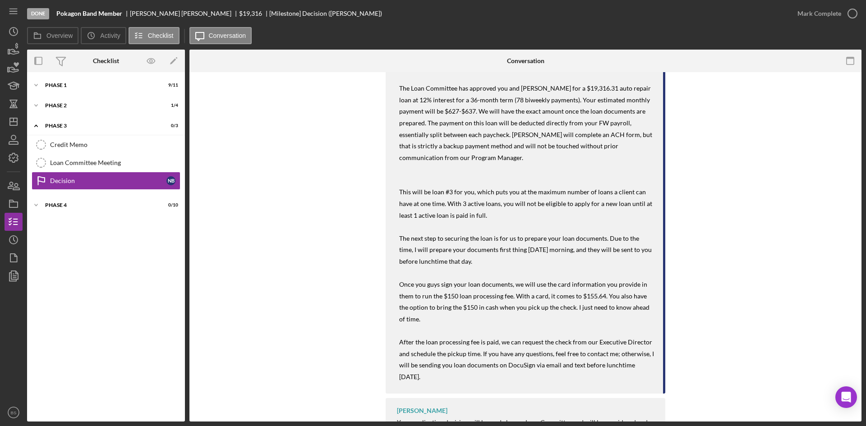
scroll to position [361, 0]
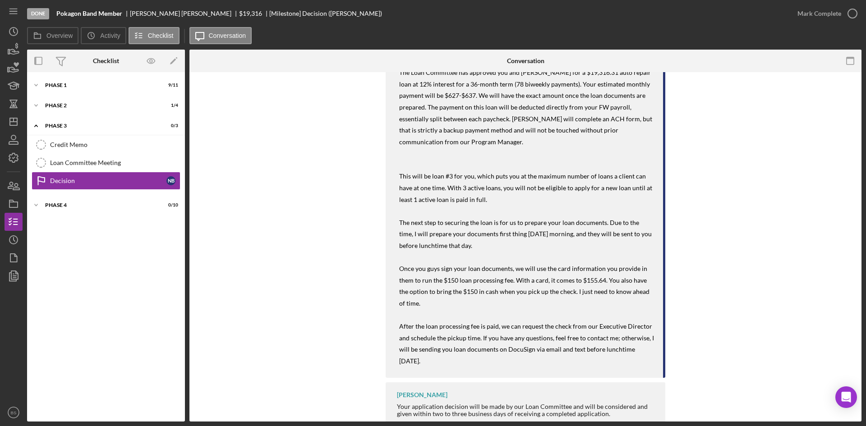
drag, startPoint x: 513, startPoint y: 279, endPoint x: 533, endPoint y: 299, distance: 28.7
click at [533, 299] on p "Once you guys sign your loan documents, we will use the card information you pr…" at bounding box center [526, 285] width 255 height 46
click at [453, 281] on span "Once you guys sign your loan documents, we will use the card information you pr…" at bounding box center [525, 286] width 252 height 42
click at [15, 122] on line "button" at bounding box center [13, 122] width 7 height 0
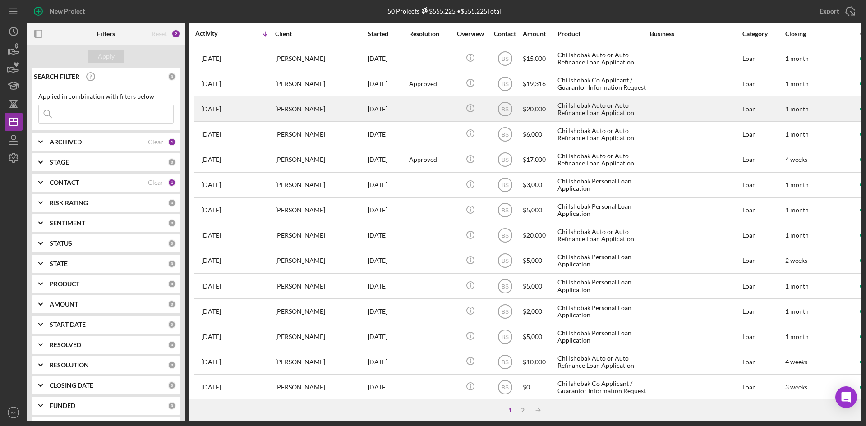
scroll to position [290, 0]
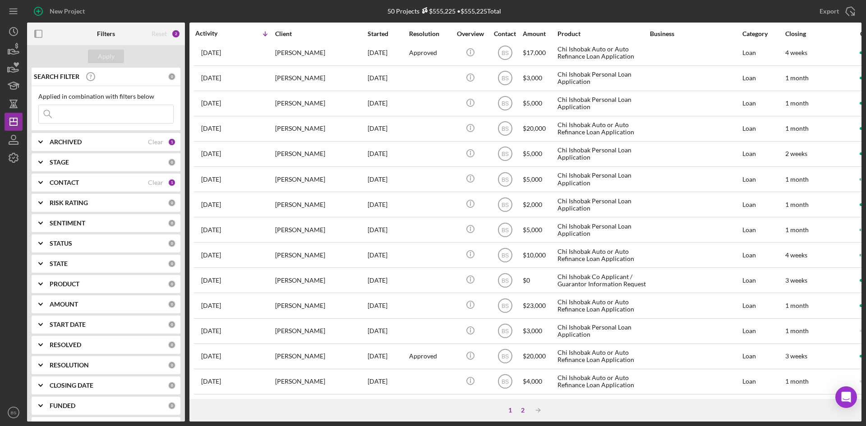
click at [524, 412] on div "2" at bounding box center [522, 410] width 13 height 7
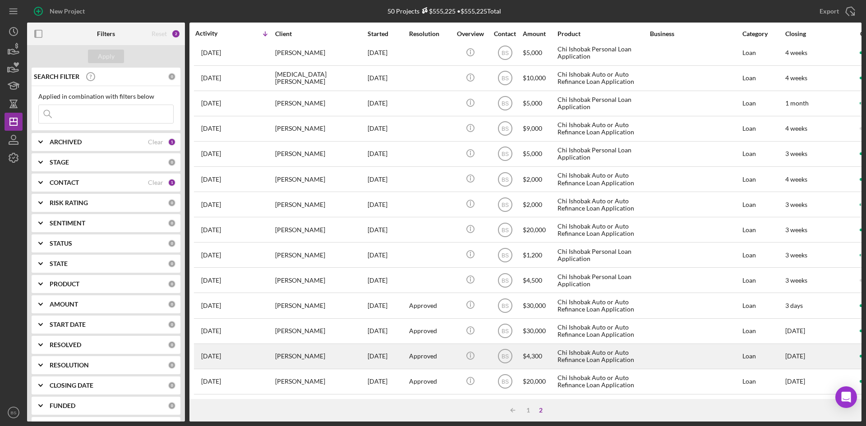
click at [336, 347] on div "[PERSON_NAME]" at bounding box center [320, 357] width 90 height 24
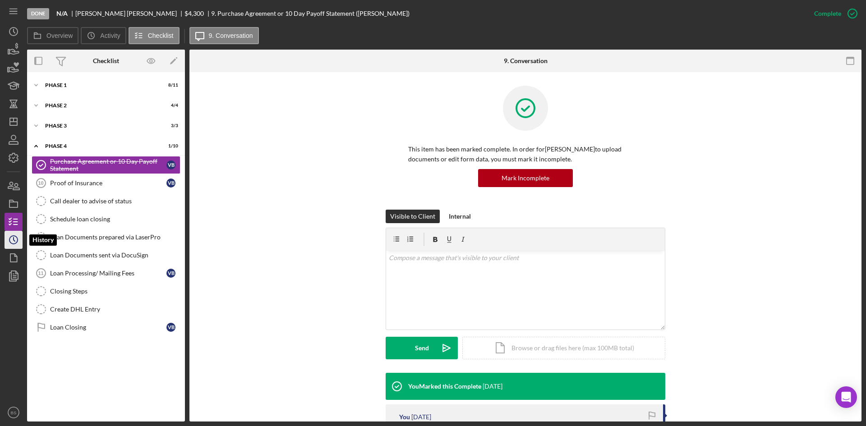
click at [21, 238] on icon "Icon/History" at bounding box center [13, 240] width 23 height 23
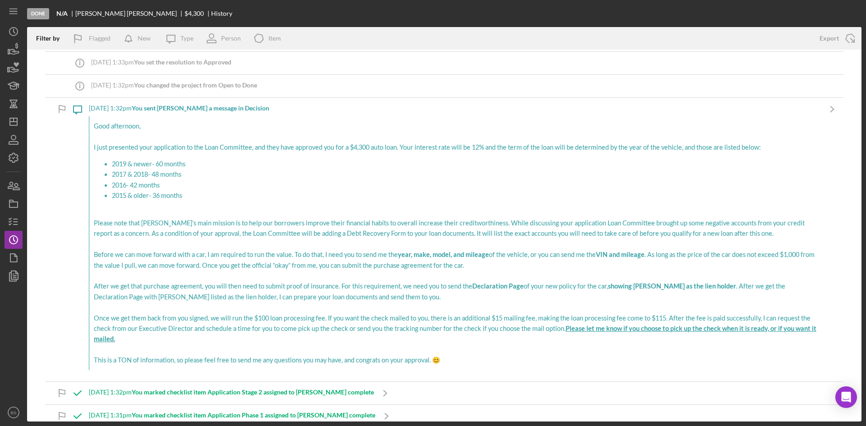
scroll to position [496, 0]
